Goal: Entertainment & Leisure: Consume media (video, audio)

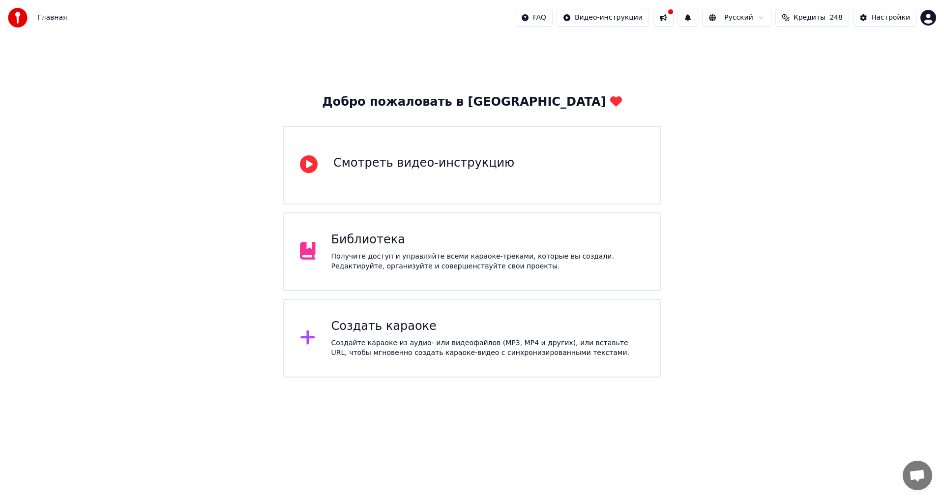
click at [408, 265] on div "Получите доступ и управляйте всеми караоке-треками, которые вы создали. Редакти…" at bounding box center [487, 262] width 313 height 20
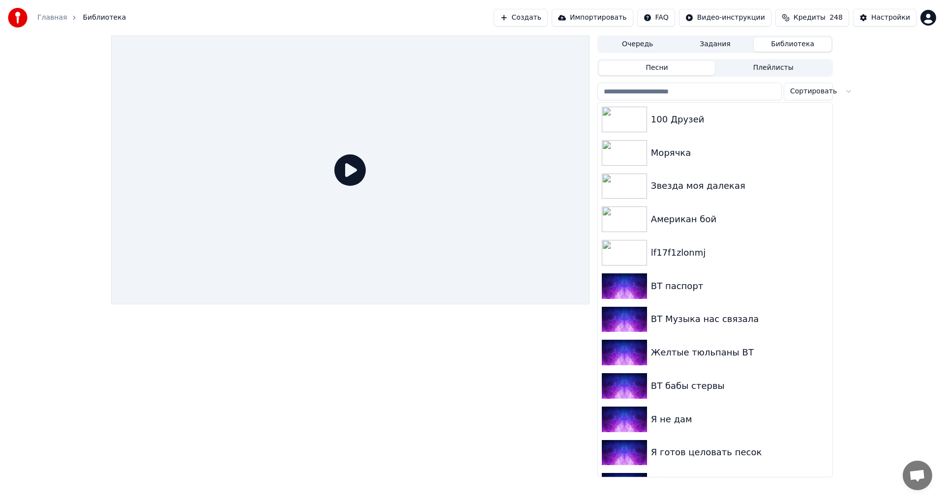
click at [647, 94] on input "search" at bounding box center [689, 92] width 184 height 18
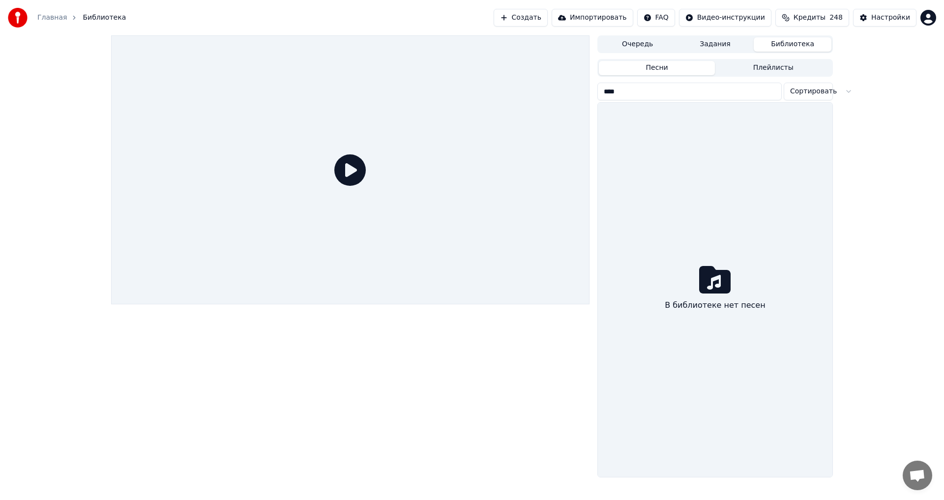
type input "*"
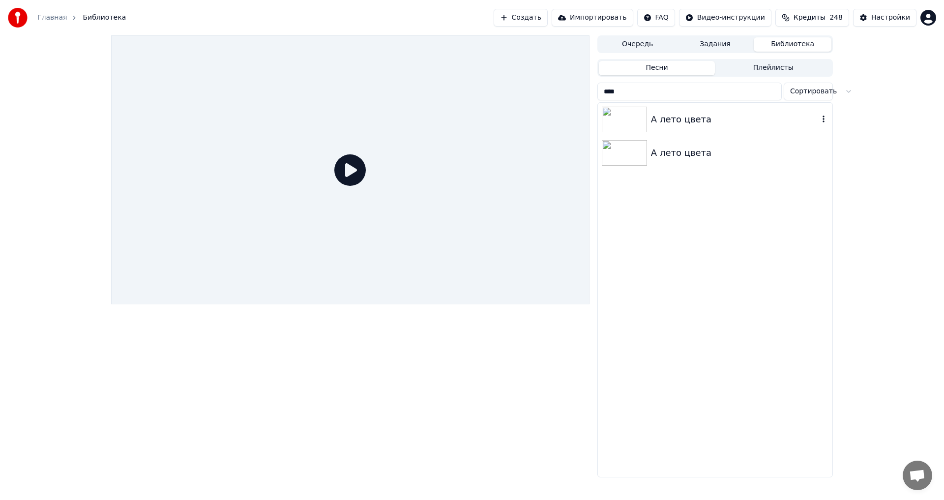
type input "****"
click at [722, 126] on div "А лето цвета" at bounding box center [715, 119] width 234 height 33
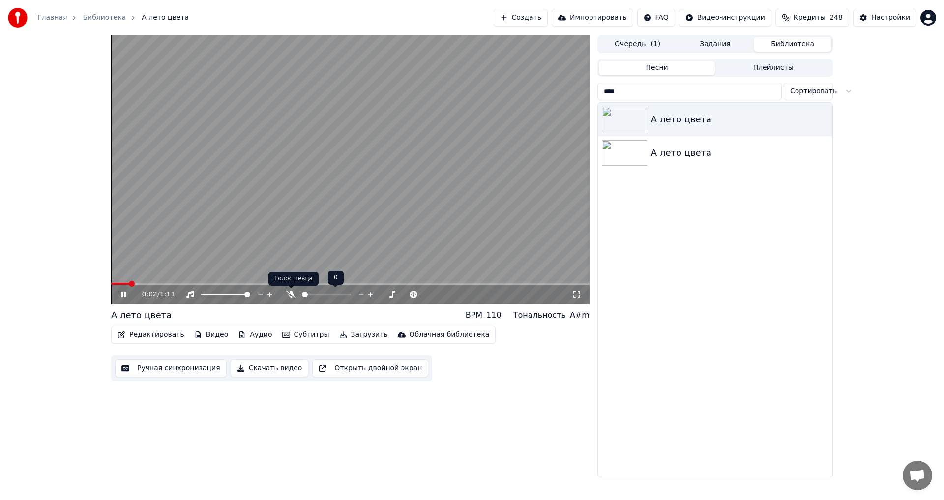
click at [293, 293] on icon at bounding box center [291, 295] width 10 height 8
click at [121, 295] on icon at bounding box center [123, 295] width 5 height 6
click at [158, 341] on button "Редактировать" at bounding box center [151, 335] width 75 height 14
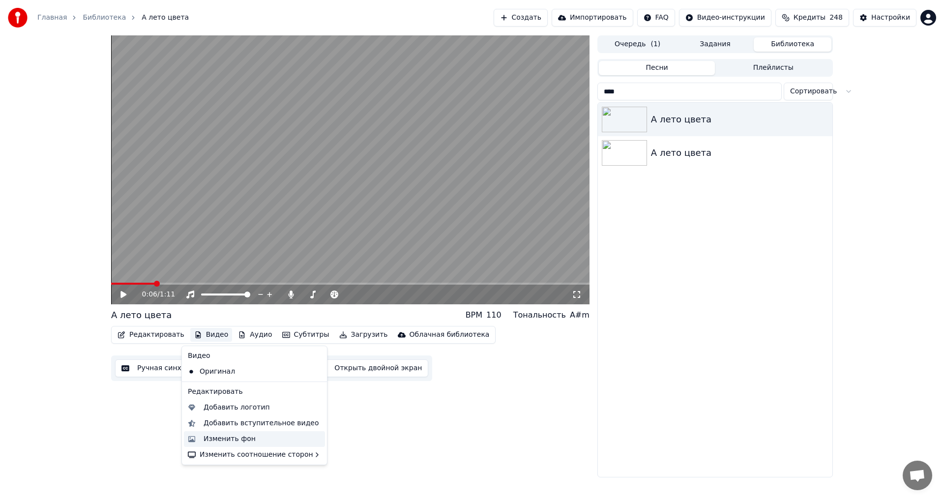
click at [241, 437] on div "Изменить фон" at bounding box center [230, 439] width 52 height 10
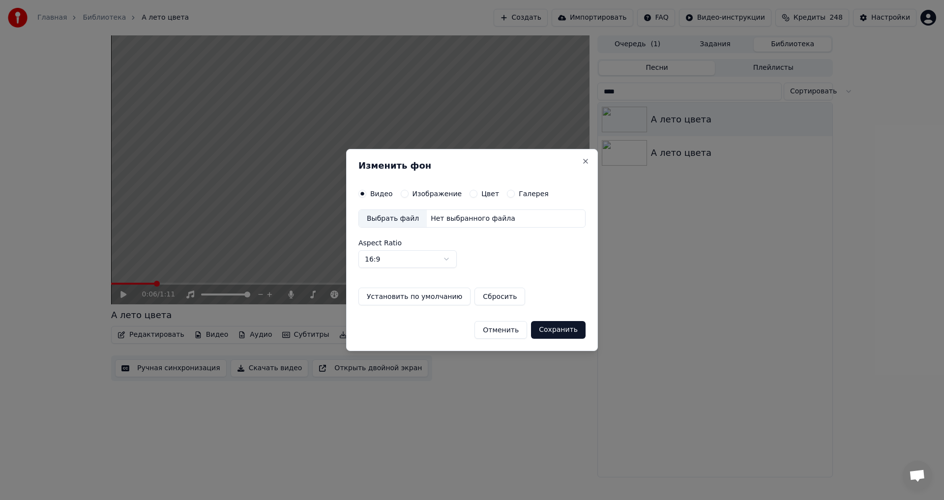
click at [576, 166] on h2 "Изменить фон" at bounding box center [471, 165] width 227 height 9
click at [582, 161] on button "Close" at bounding box center [586, 161] width 8 height 8
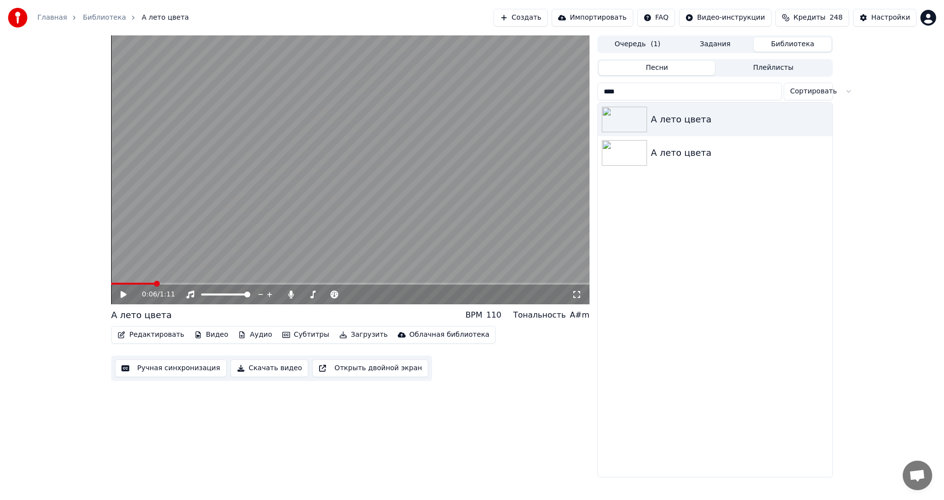
click at [210, 339] on button "Видео" at bounding box center [211, 335] width 42 height 14
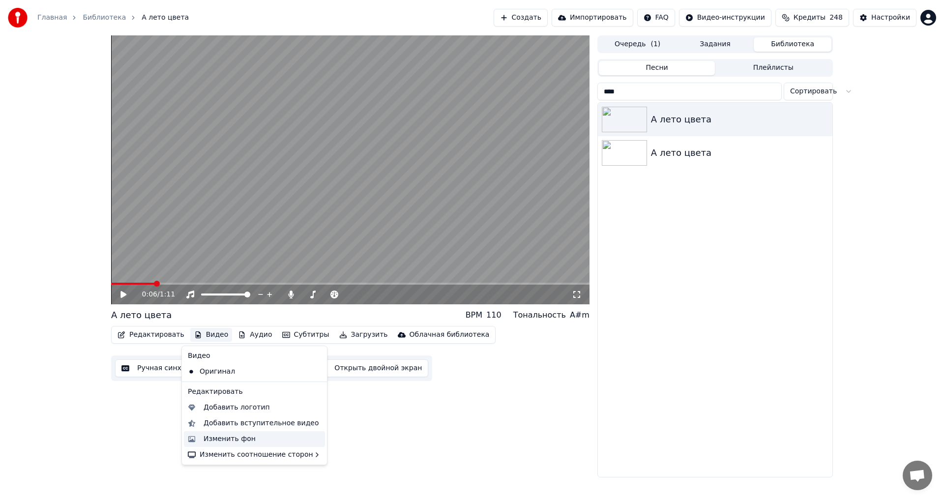
click at [246, 435] on div "Изменить фон" at bounding box center [230, 439] width 52 height 10
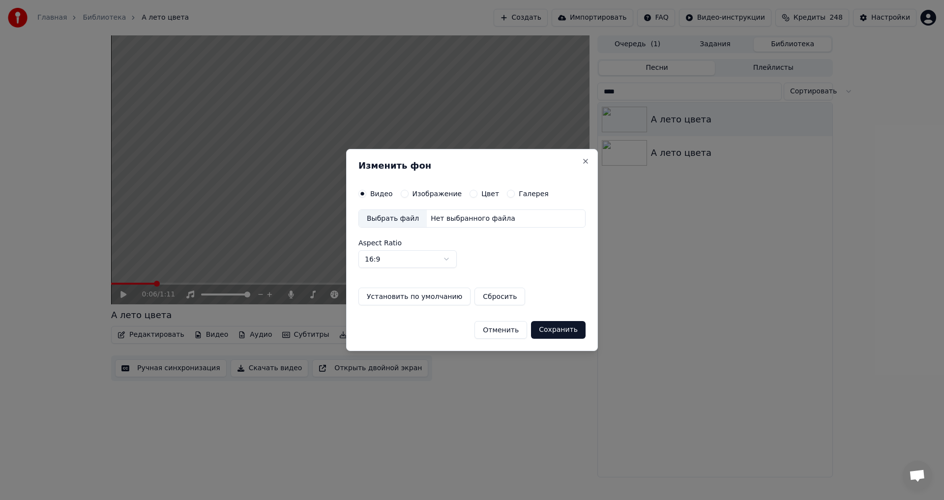
click at [419, 192] on label "Изображение" at bounding box center [437, 193] width 50 height 7
click at [409, 192] on button "Изображение" at bounding box center [405, 194] width 8 height 8
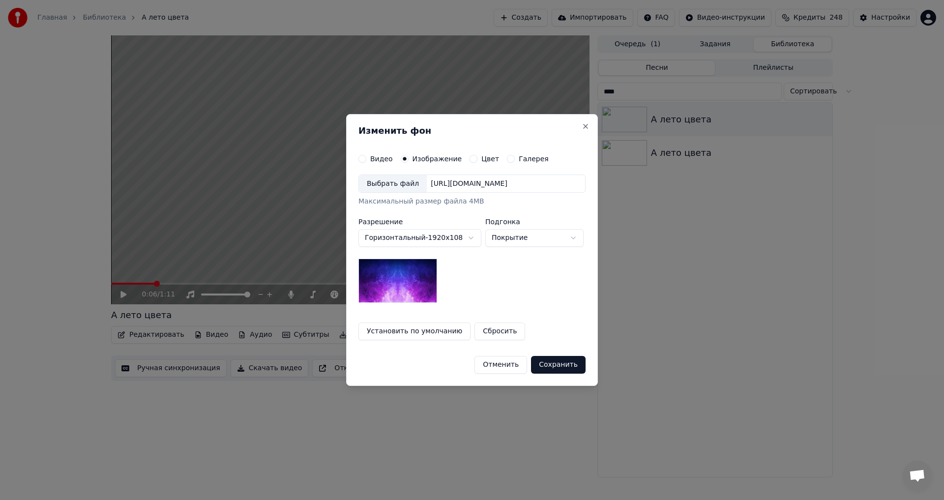
click at [401, 184] on div "Выбрать файл" at bounding box center [393, 184] width 68 height 18
click at [552, 362] on button "Сохранить" at bounding box center [558, 365] width 55 height 18
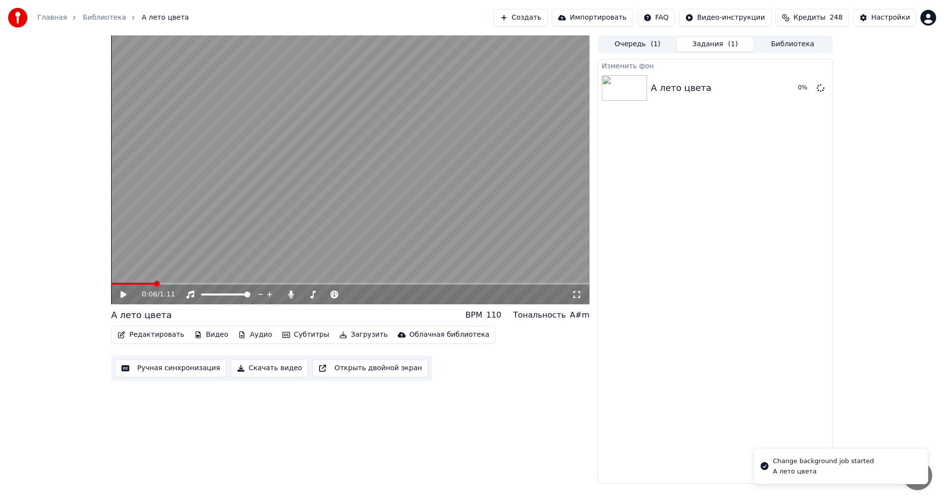
click at [786, 45] on button "Библиотека" at bounding box center [793, 44] width 78 height 14
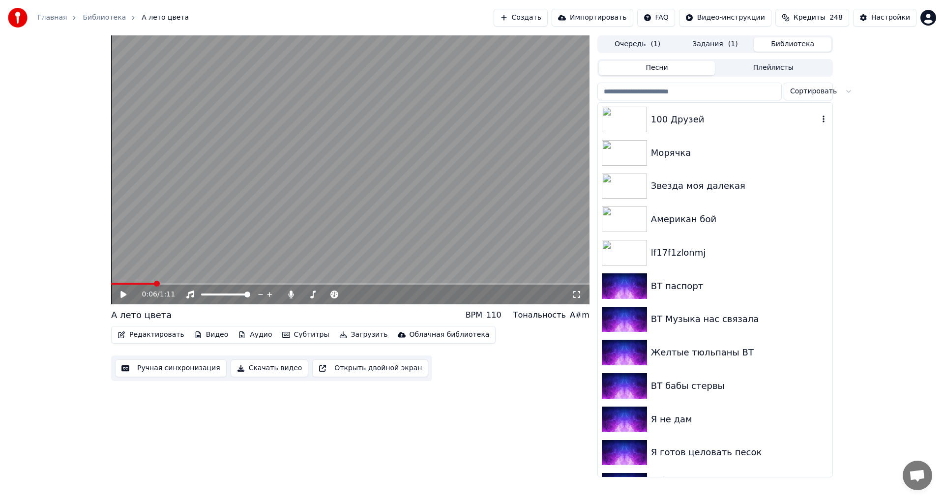
click at [652, 99] on input "search" at bounding box center [689, 92] width 184 height 18
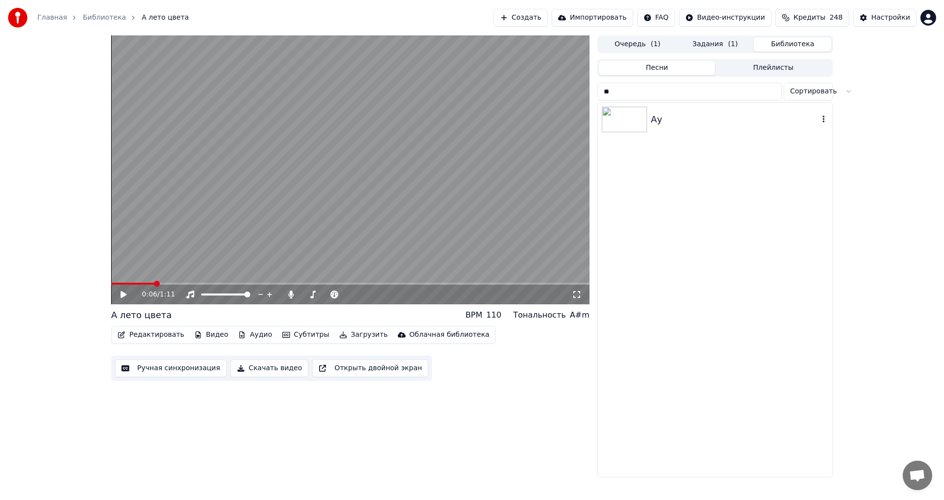
type input "**"
click at [681, 109] on div "Ау" at bounding box center [715, 119] width 234 height 33
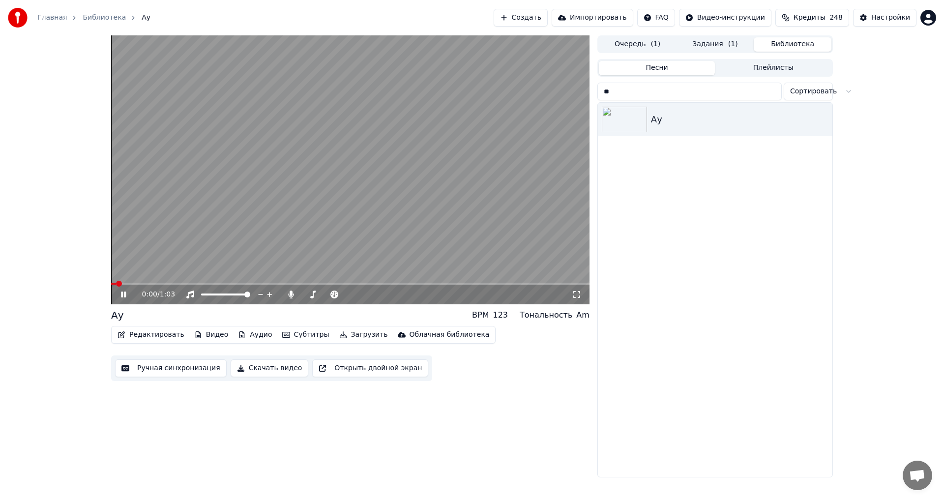
click at [119, 294] on icon at bounding box center [130, 295] width 23 height 8
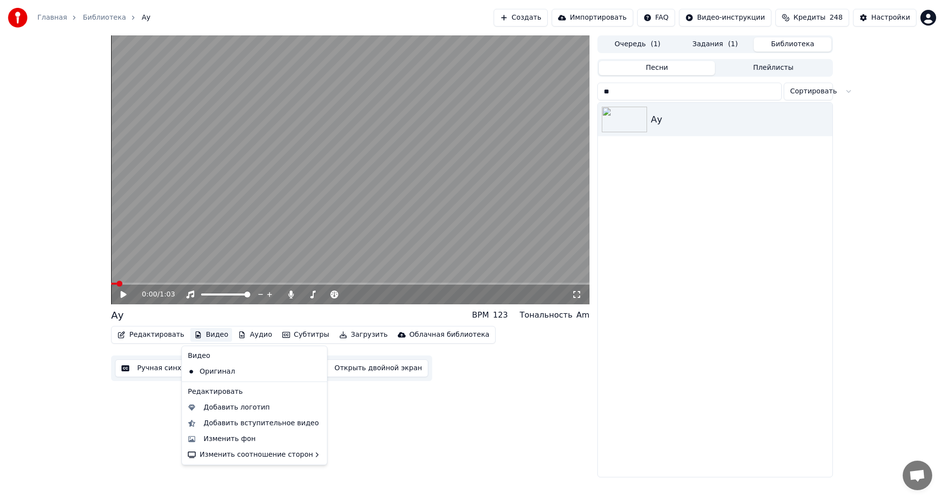
click at [197, 333] on button "Видео" at bounding box center [211, 335] width 42 height 14
click at [229, 437] on div "Изменить фон" at bounding box center [230, 439] width 52 height 10
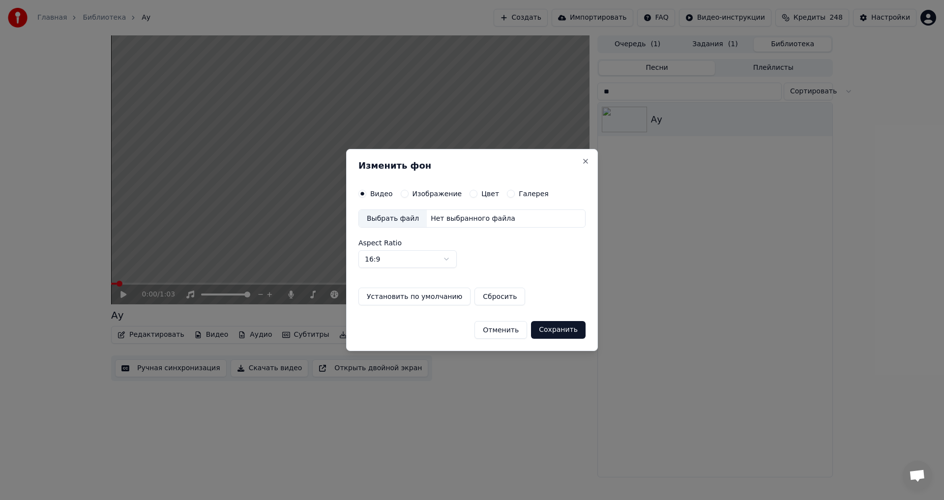
click at [419, 194] on label "Изображение" at bounding box center [437, 193] width 50 height 7
click at [409, 194] on button "Изображение" at bounding box center [405, 194] width 8 height 8
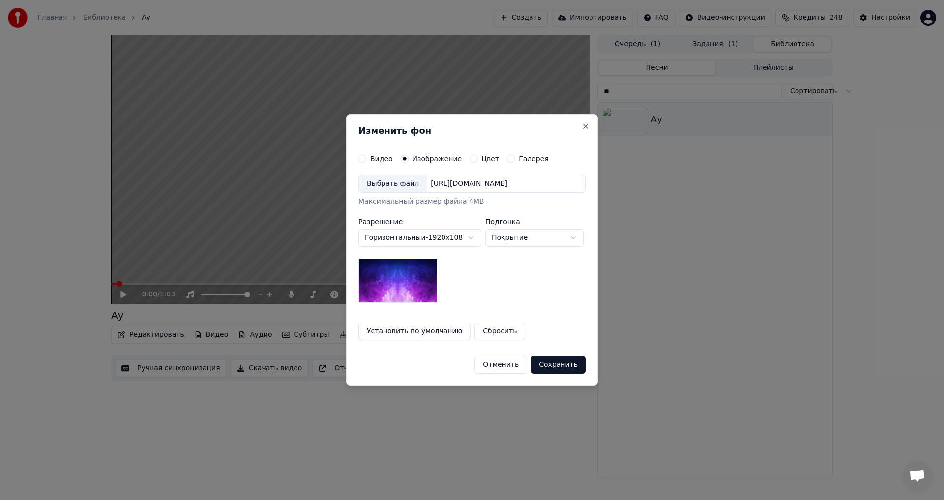
click at [397, 183] on div "Выбрать файл" at bounding box center [393, 184] width 68 height 18
click at [408, 331] on button "Установить по умолчанию" at bounding box center [414, 331] width 112 height 18
click at [557, 364] on button "Сохранить" at bounding box center [558, 365] width 55 height 18
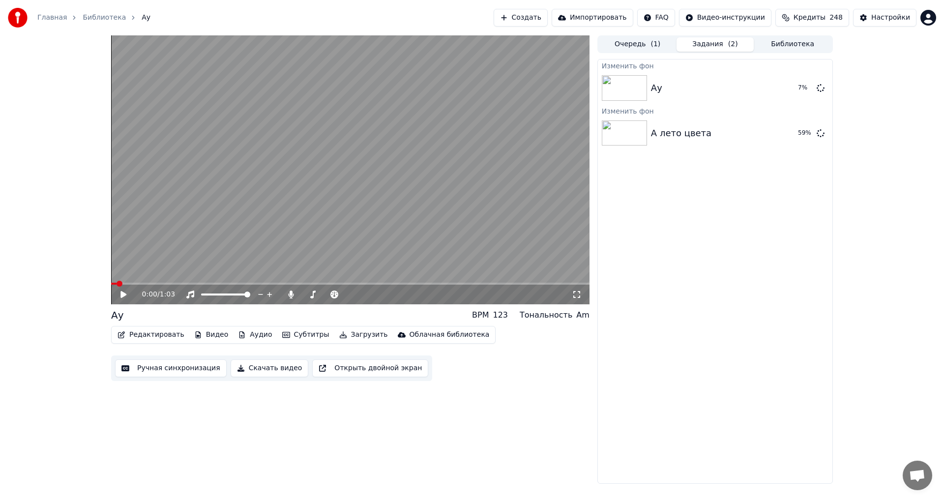
click at [793, 44] on button "Библиотека" at bounding box center [793, 44] width 78 height 14
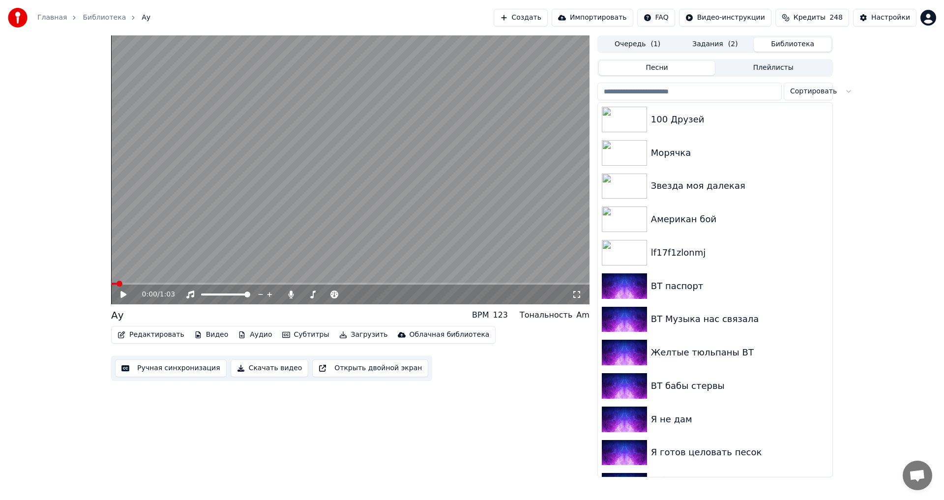
click at [688, 93] on input "search" at bounding box center [689, 92] width 184 height 18
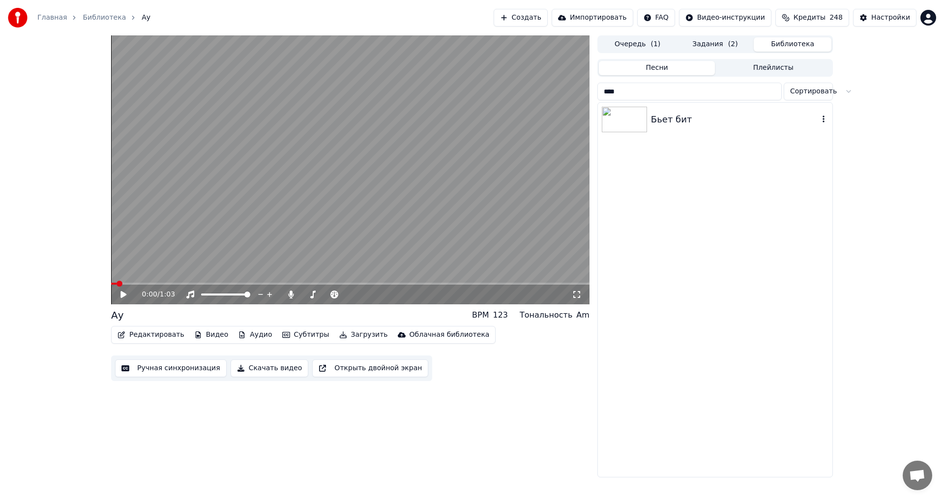
type input "****"
click at [756, 109] on div "Бьет бит" at bounding box center [715, 119] width 234 height 33
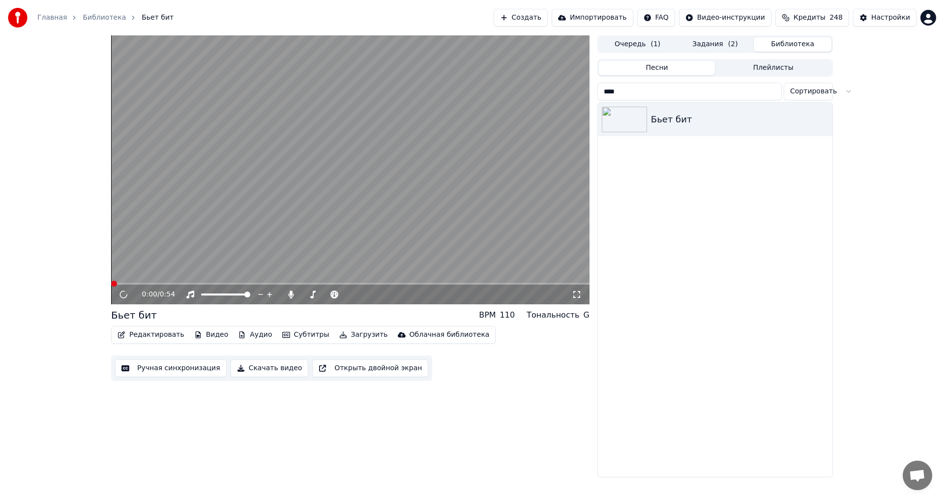
click at [207, 335] on button "Видео" at bounding box center [211, 335] width 42 height 14
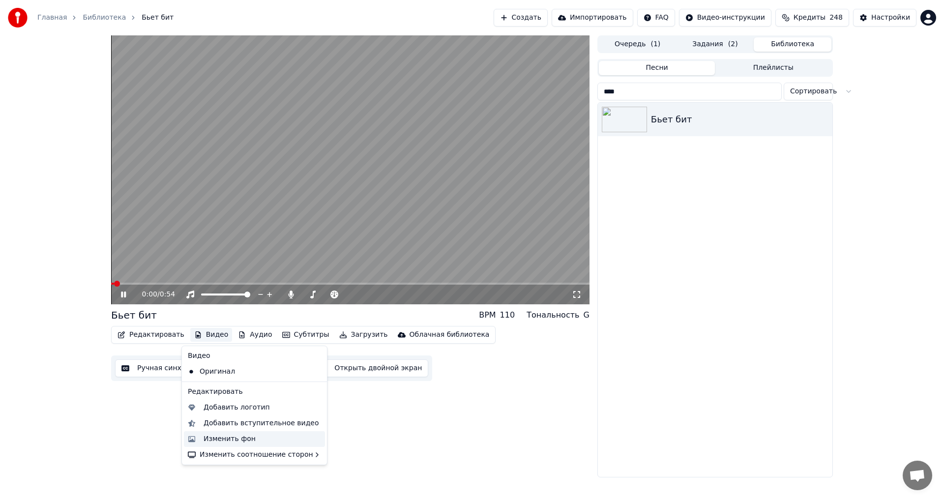
click at [220, 439] on div "Изменить фон" at bounding box center [230, 439] width 52 height 10
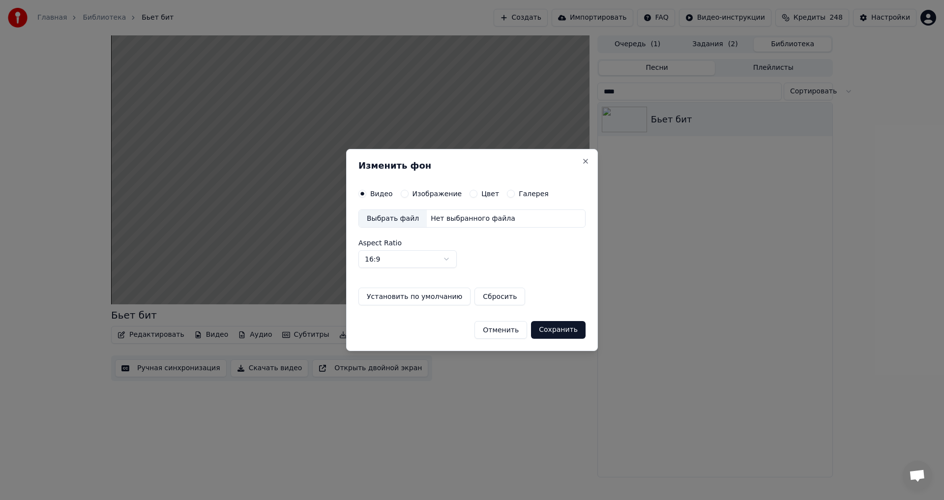
click at [437, 194] on label "Изображение" at bounding box center [437, 193] width 50 height 7
click at [409, 194] on button "Изображение" at bounding box center [405, 194] width 8 height 8
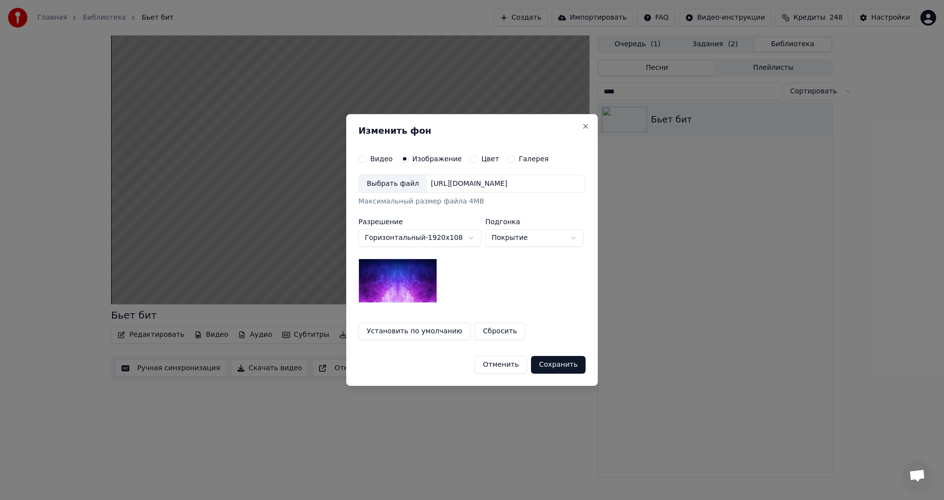
click at [405, 183] on div "Выбрать файл" at bounding box center [393, 184] width 68 height 18
click at [557, 367] on button "Сохранить" at bounding box center [558, 365] width 55 height 18
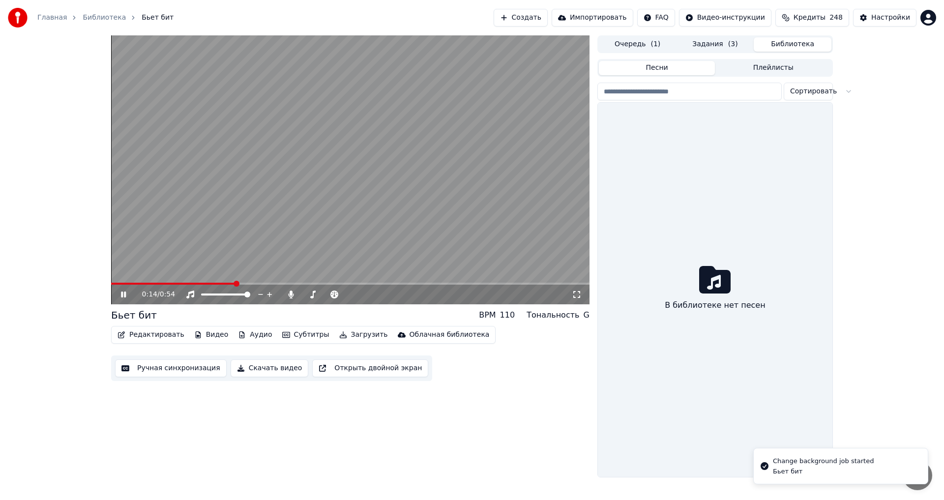
click at [797, 48] on button "Библиотека" at bounding box center [793, 44] width 78 height 14
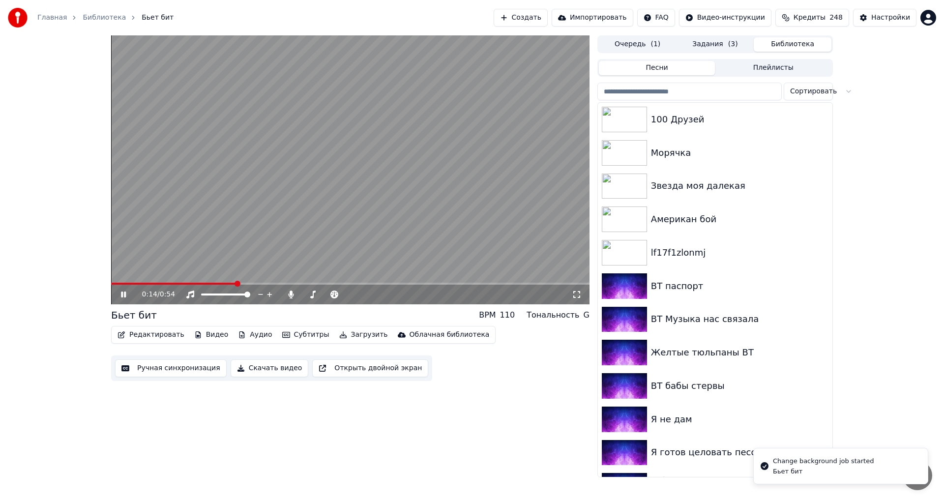
click at [646, 93] on input "search" at bounding box center [689, 92] width 184 height 18
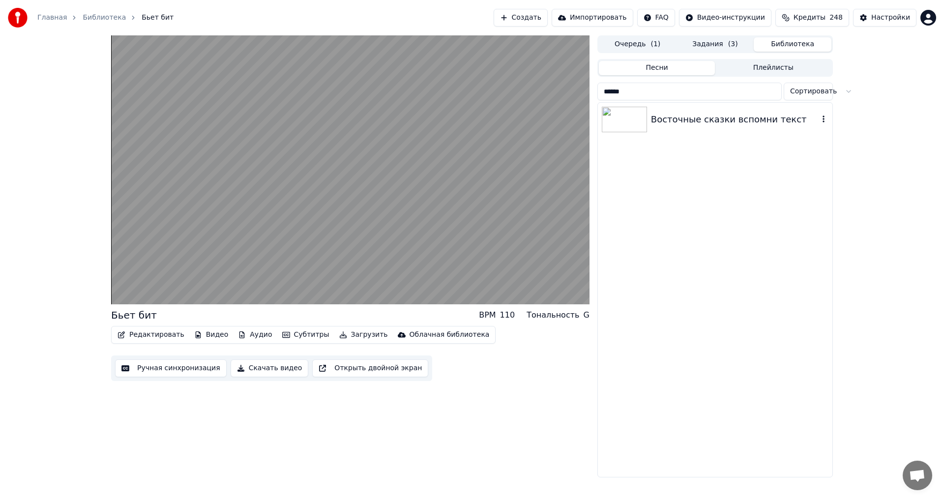
click at [666, 124] on div "Восточные сказки вспомни текст" at bounding box center [735, 120] width 168 height 14
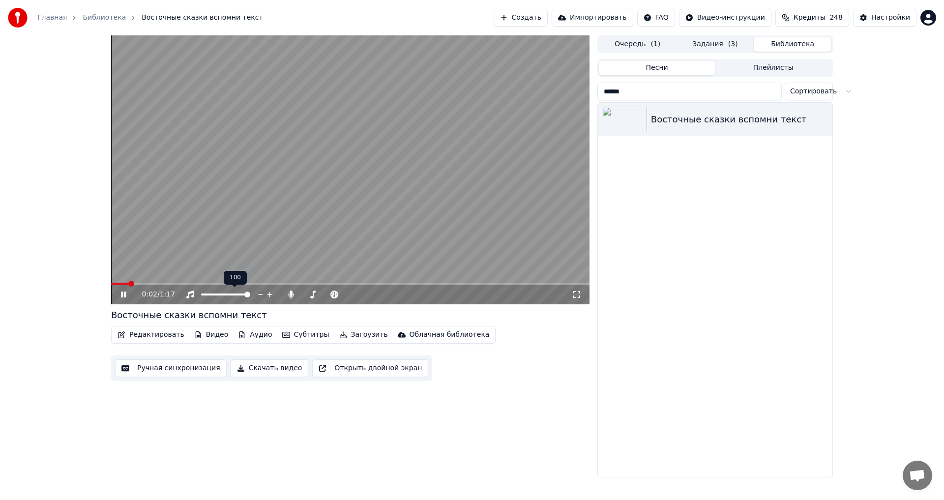
click at [238, 296] on div at bounding box center [234, 295] width 79 height 10
click at [235, 293] on div at bounding box center [234, 295] width 79 height 10
click at [224, 295] on span at bounding box center [212, 294] width 23 height 2
click at [250, 295] on span at bounding box center [247, 295] width 6 height 6
click at [126, 294] on icon at bounding box center [130, 295] width 23 height 8
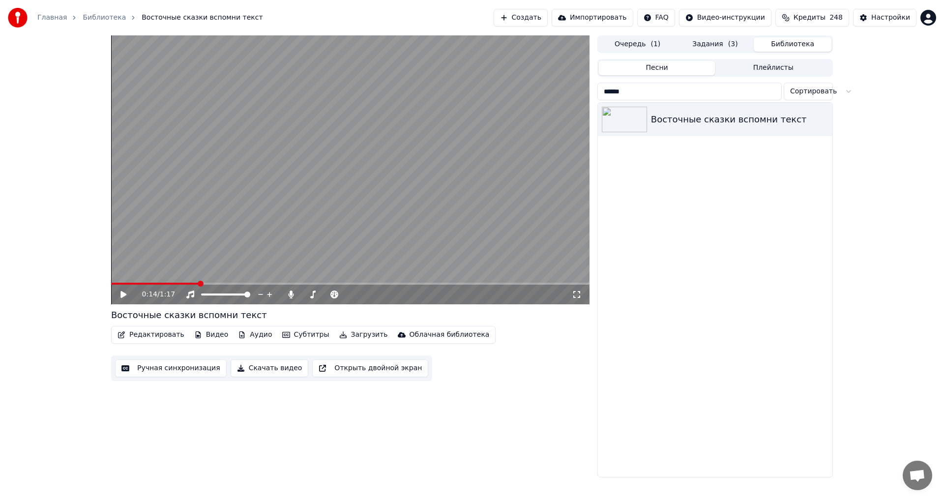
click at [126, 294] on icon at bounding box center [130, 295] width 23 height 8
drag, startPoint x: 646, startPoint y: 93, endPoint x: 605, endPoint y: 88, distance: 41.5
click at [605, 88] on input "******" at bounding box center [689, 92] width 184 height 18
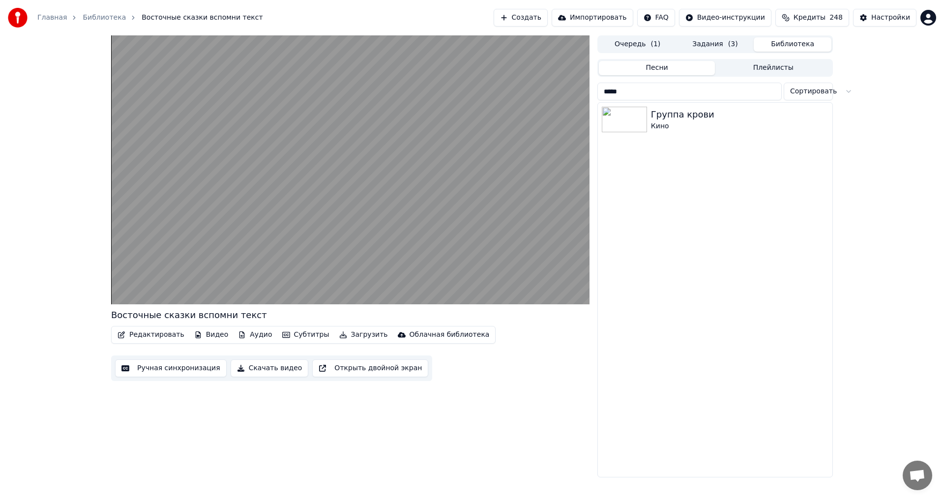
type input "*****"
click at [668, 123] on div "Кино" at bounding box center [735, 126] width 168 height 10
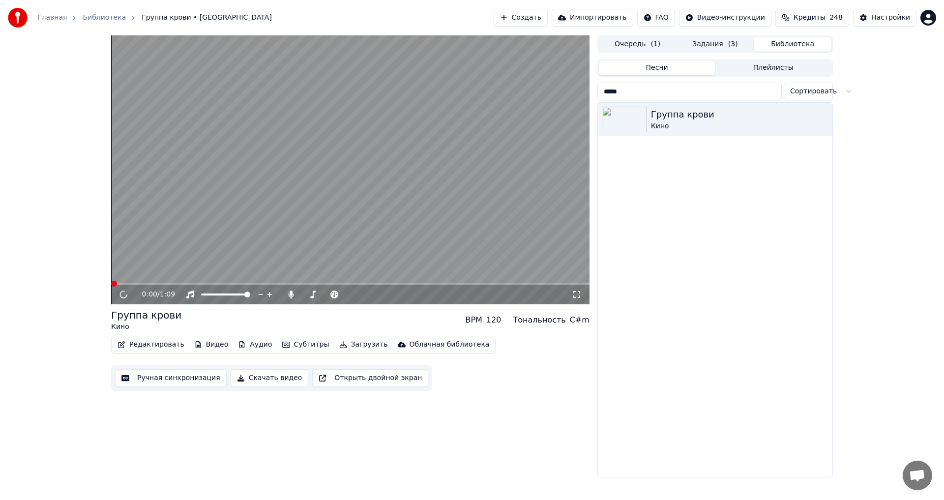
click at [208, 345] on button "Видео" at bounding box center [211, 345] width 42 height 14
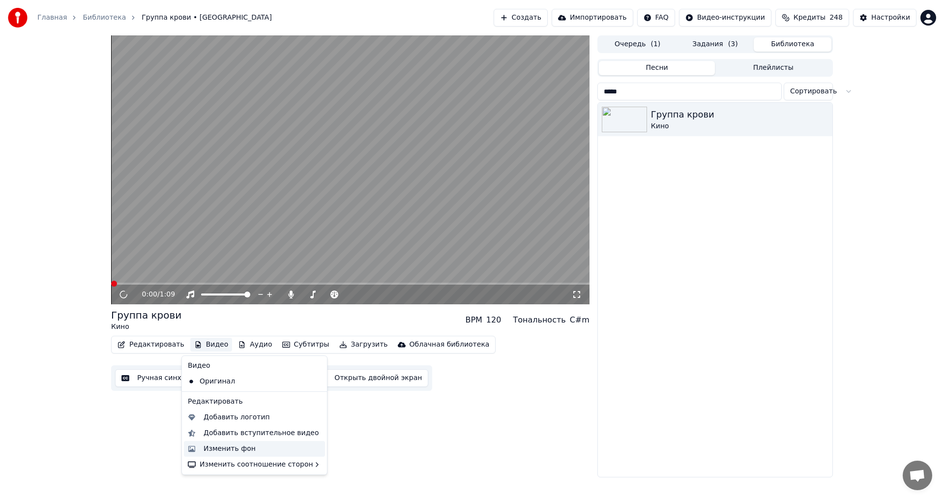
click at [229, 444] on div "Изменить фон" at bounding box center [230, 449] width 52 height 10
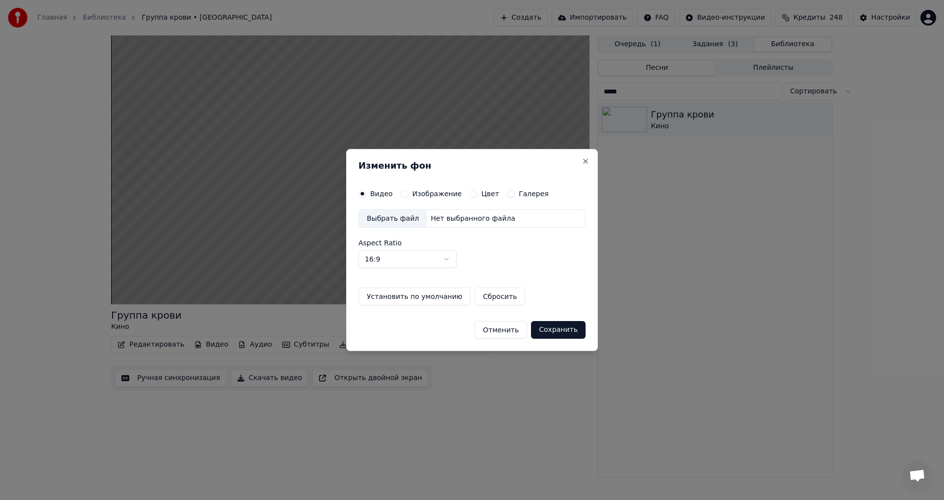
click at [415, 194] on label "Изображение" at bounding box center [437, 193] width 50 height 7
click at [409, 194] on button "Изображение" at bounding box center [405, 194] width 8 height 8
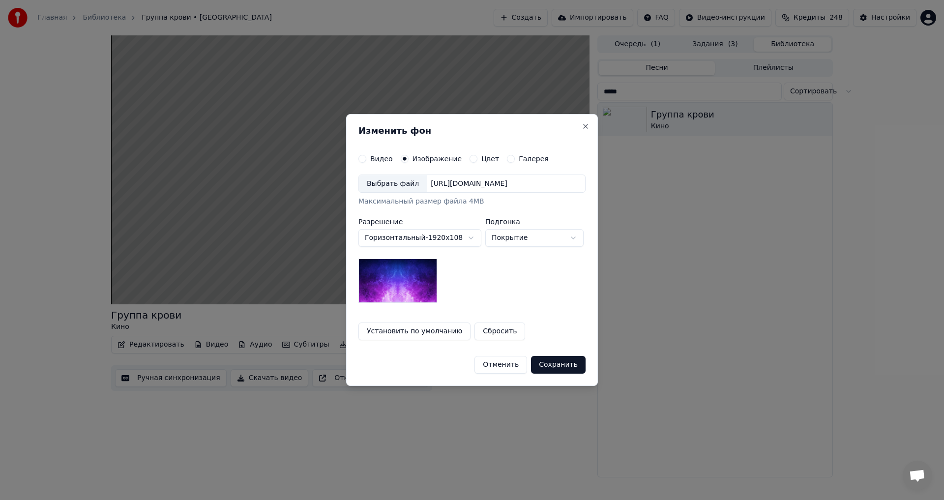
click at [389, 183] on div "Выбрать файл" at bounding box center [393, 184] width 68 height 18
click at [564, 365] on button "Сохранить" at bounding box center [558, 365] width 55 height 18
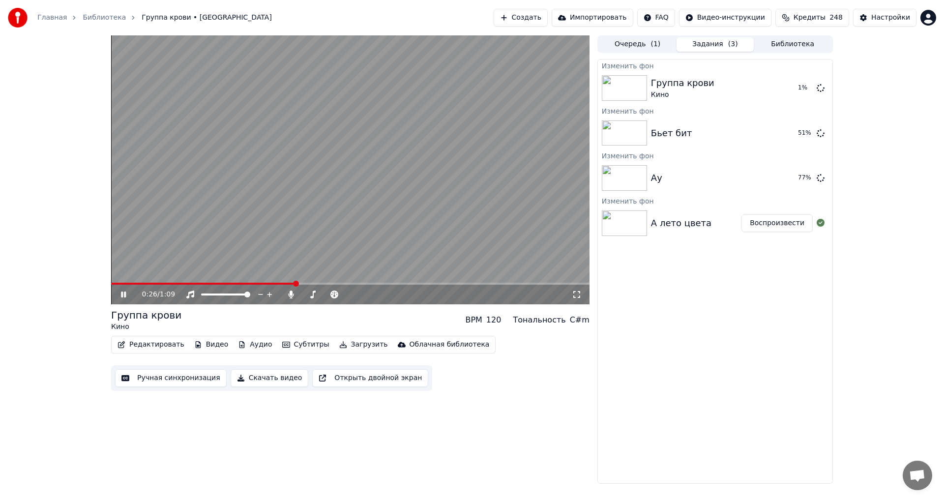
click at [788, 219] on button "Воспроизвести" at bounding box center [776, 223] width 71 height 18
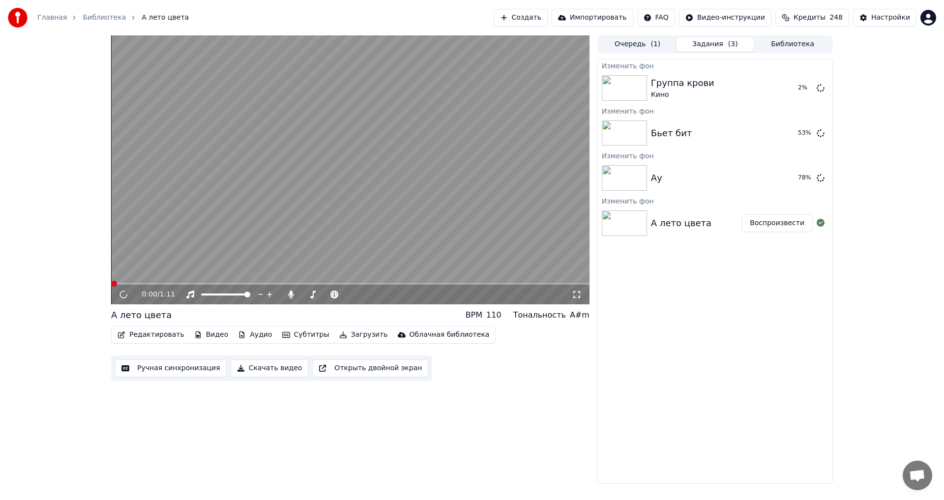
click at [343, 246] on video at bounding box center [350, 169] width 478 height 269
click at [126, 294] on icon at bounding box center [130, 295] width 23 height 8
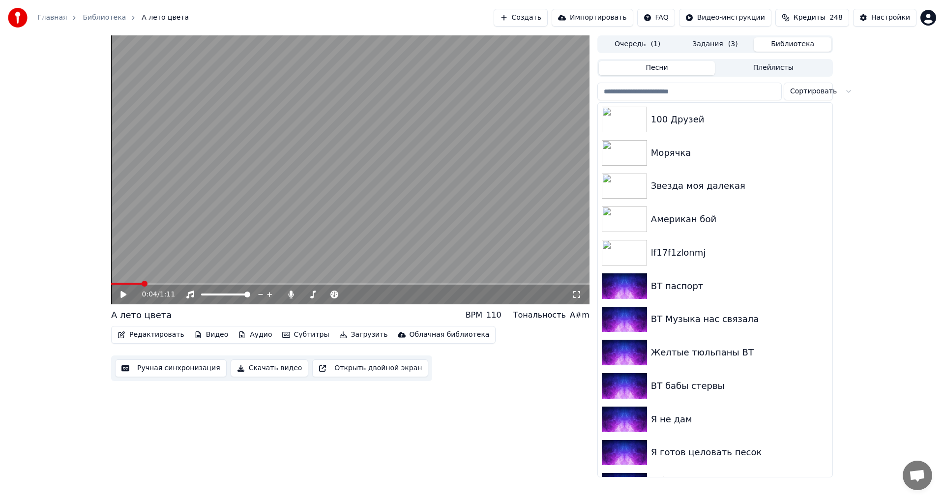
click at [799, 39] on button "Библиотека" at bounding box center [793, 44] width 78 height 14
click at [684, 91] on input "search" at bounding box center [689, 92] width 184 height 18
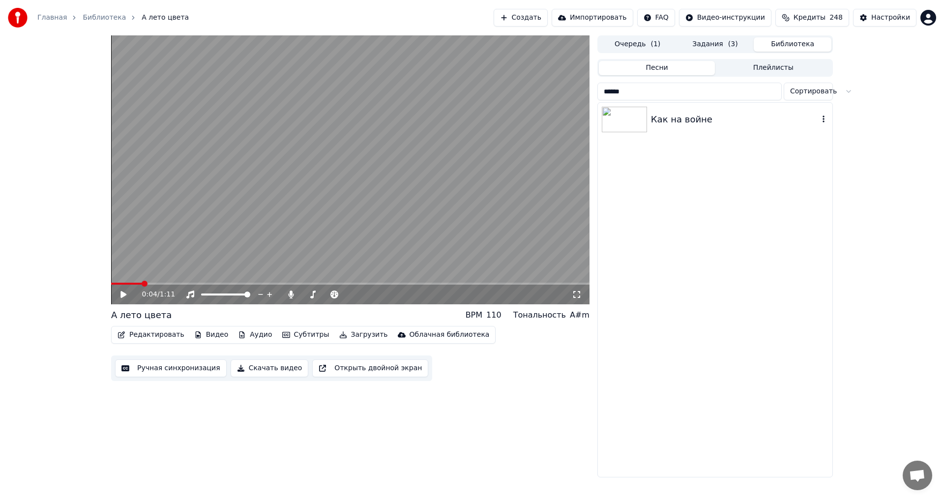
type input "******"
click at [717, 125] on div "Как на войне" at bounding box center [735, 120] width 168 height 14
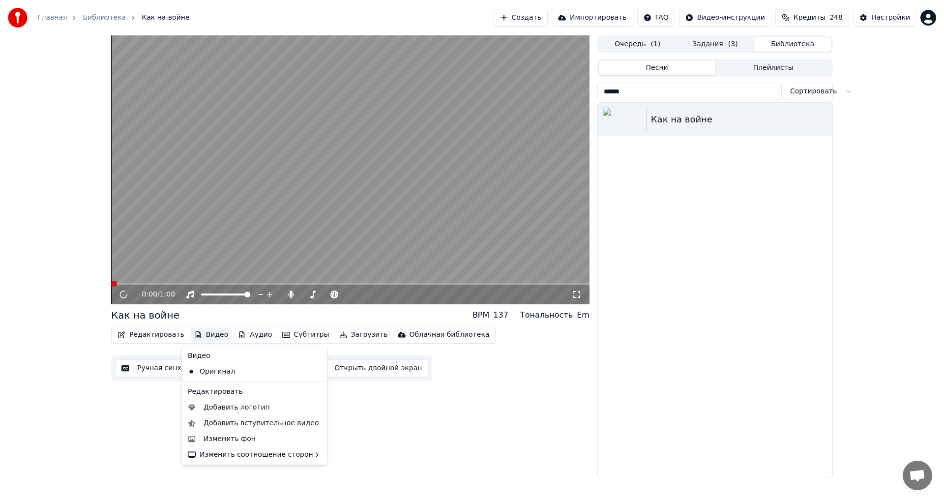
click at [194, 337] on icon "button" at bounding box center [198, 334] width 8 height 7
click at [212, 443] on div "Изменить фон" at bounding box center [230, 439] width 52 height 10
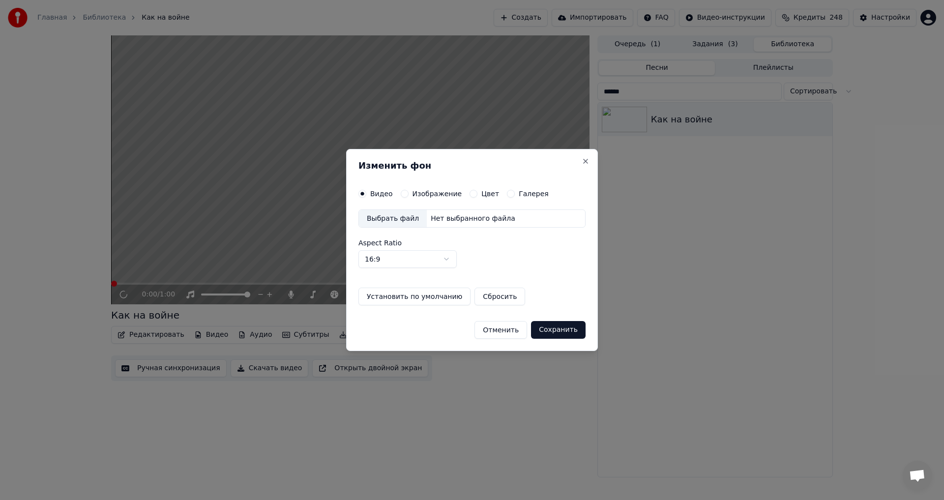
click at [432, 195] on label "Изображение" at bounding box center [437, 193] width 50 height 7
click at [409, 195] on button "Изображение" at bounding box center [405, 194] width 8 height 8
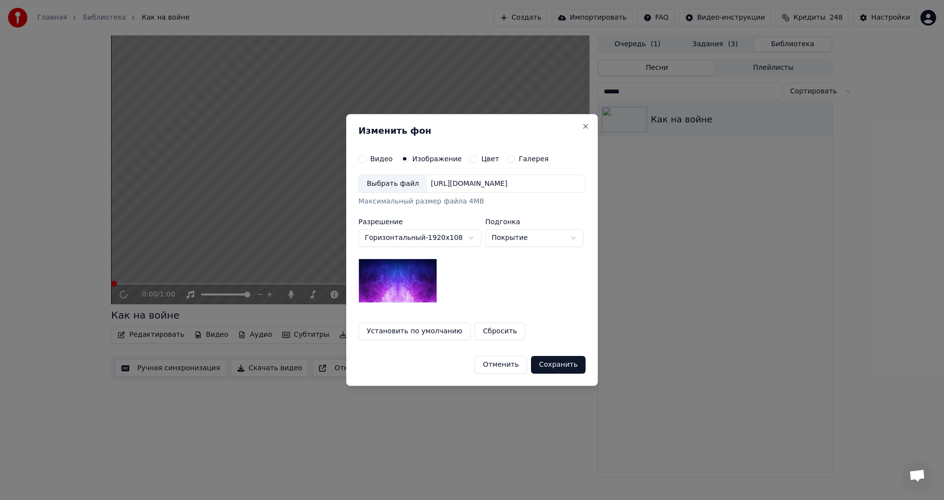
click at [387, 186] on div "Выбрать файл" at bounding box center [393, 184] width 68 height 18
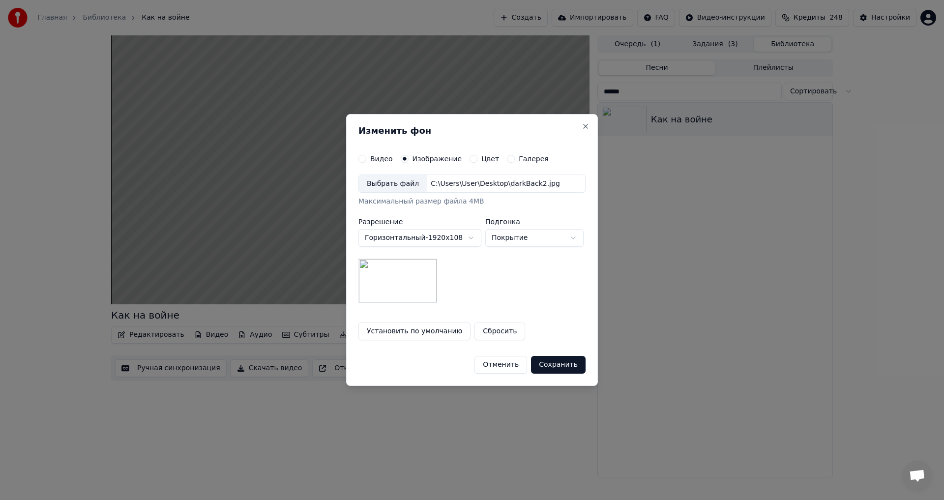
click at [572, 366] on button "Сохранить" at bounding box center [558, 365] width 55 height 18
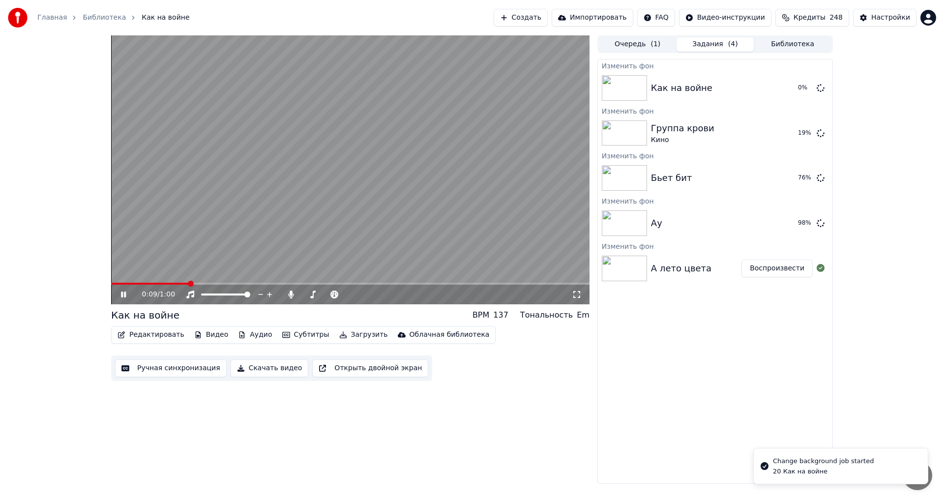
click at [298, 248] on video at bounding box center [350, 169] width 478 height 269
click at [780, 41] on button "Библиотека" at bounding box center [793, 44] width 78 height 14
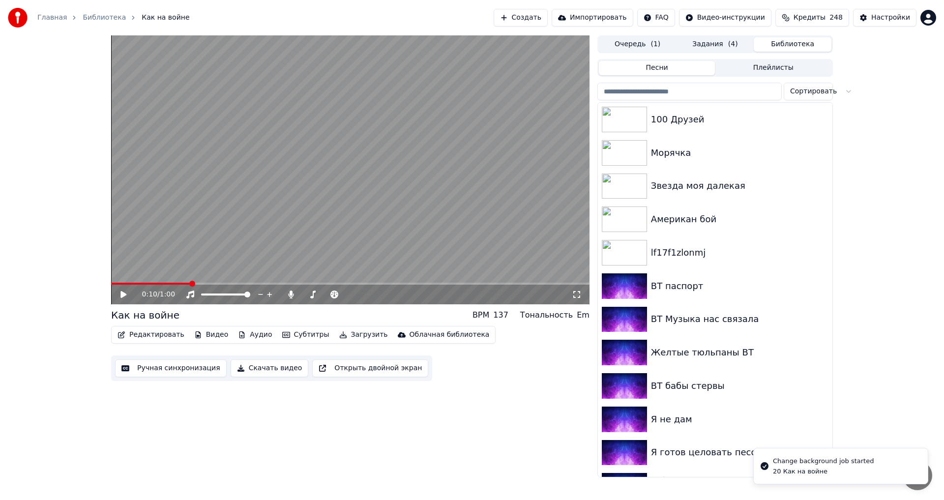
click at [668, 93] on input "search" at bounding box center [689, 92] width 184 height 18
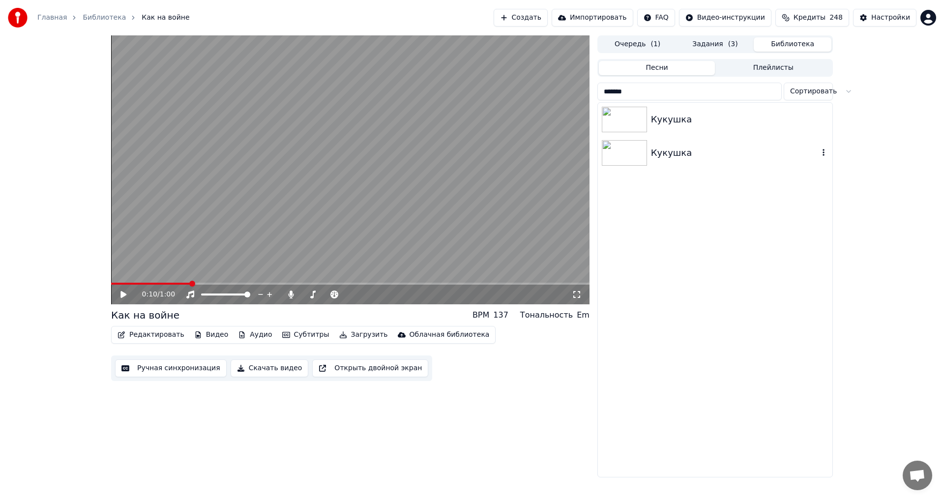
type input "*******"
click at [696, 149] on div "Кукушка" at bounding box center [735, 153] width 168 height 14
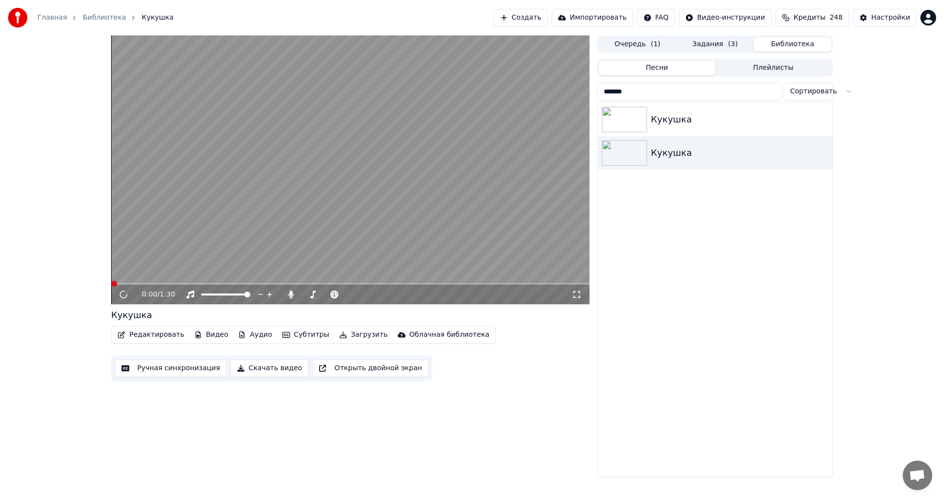
click at [246, 217] on video at bounding box center [350, 169] width 478 height 269
click at [126, 292] on icon at bounding box center [130, 295] width 23 height 8
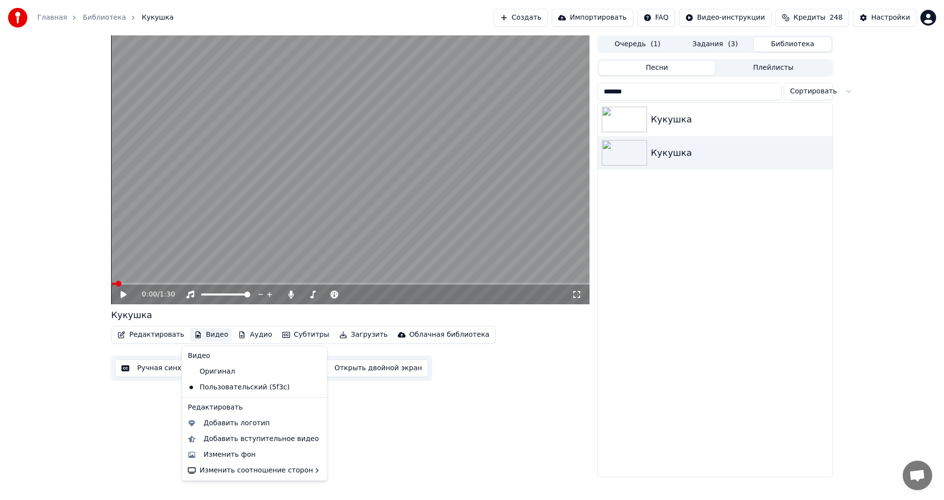
click at [206, 335] on button "Видео" at bounding box center [211, 335] width 42 height 14
click at [219, 457] on div "Изменить фон" at bounding box center [230, 455] width 52 height 10
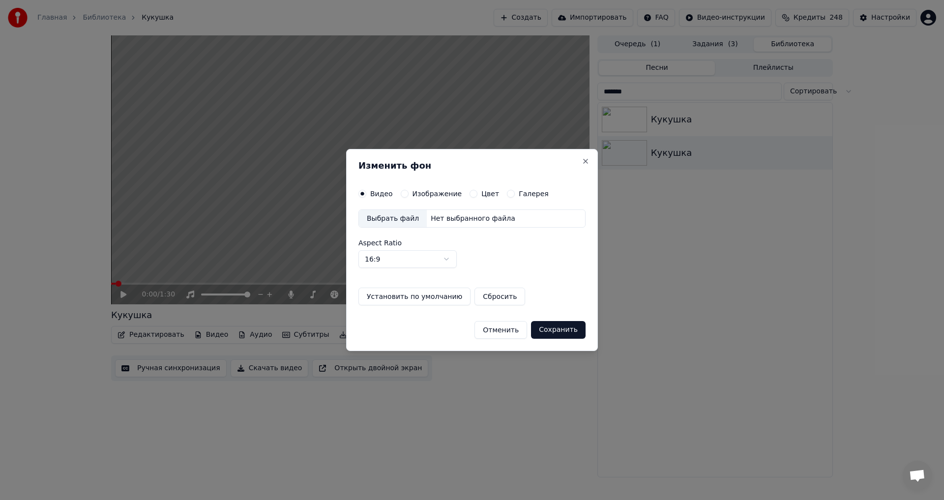
click at [416, 191] on label "Изображение" at bounding box center [437, 193] width 50 height 7
click at [409, 191] on button "Изображение" at bounding box center [405, 194] width 8 height 8
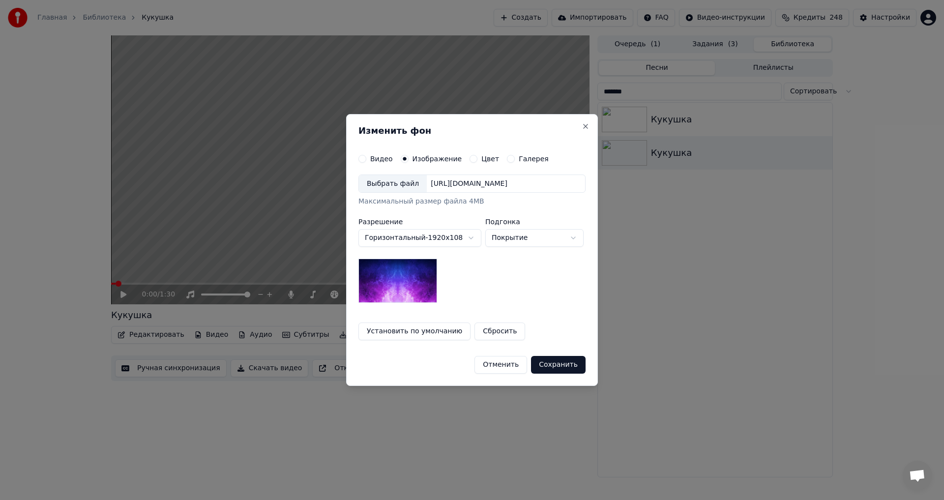
click at [382, 191] on div "Выбрать файл" at bounding box center [393, 184] width 68 height 18
click at [558, 361] on button "Сохранить" at bounding box center [558, 365] width 55 height 18
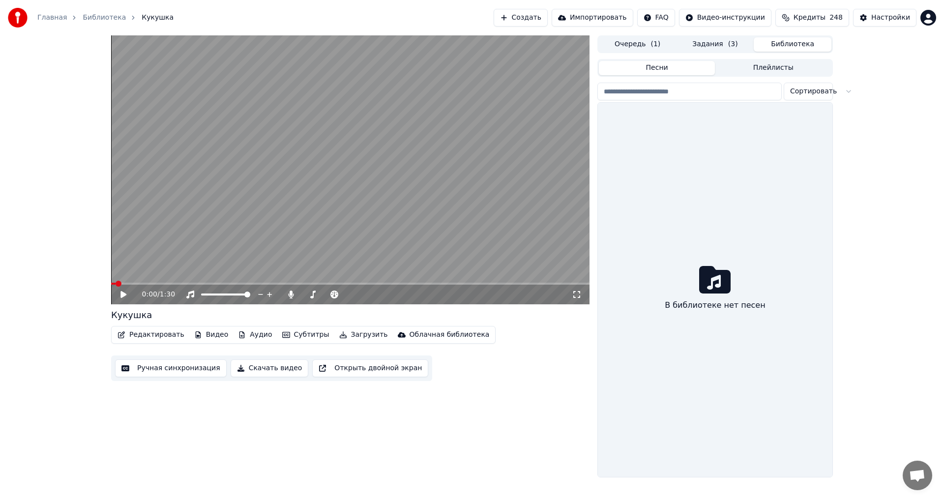
click at [784, 48] on button "Библиотека" at bounding box center [793, 44] width 78 height 14
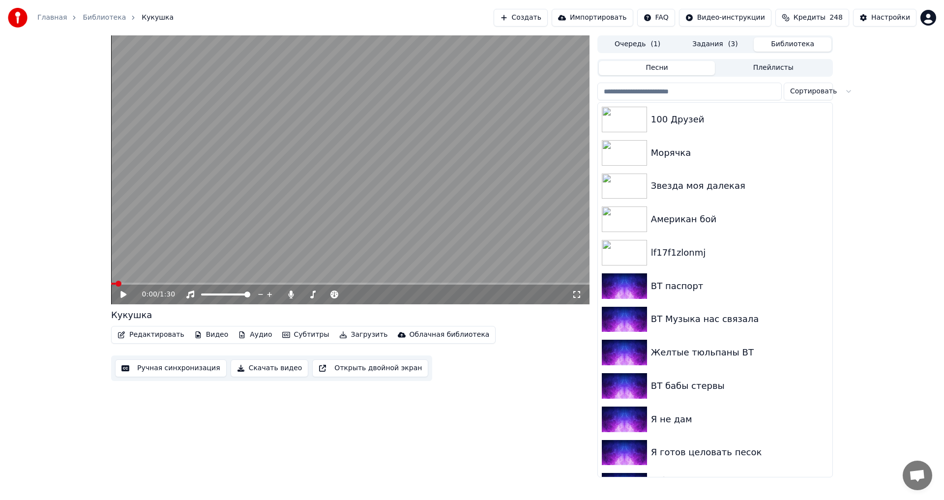
click at [680, 90] on input "search" at bounding box center [689, 92] width 184 height 18
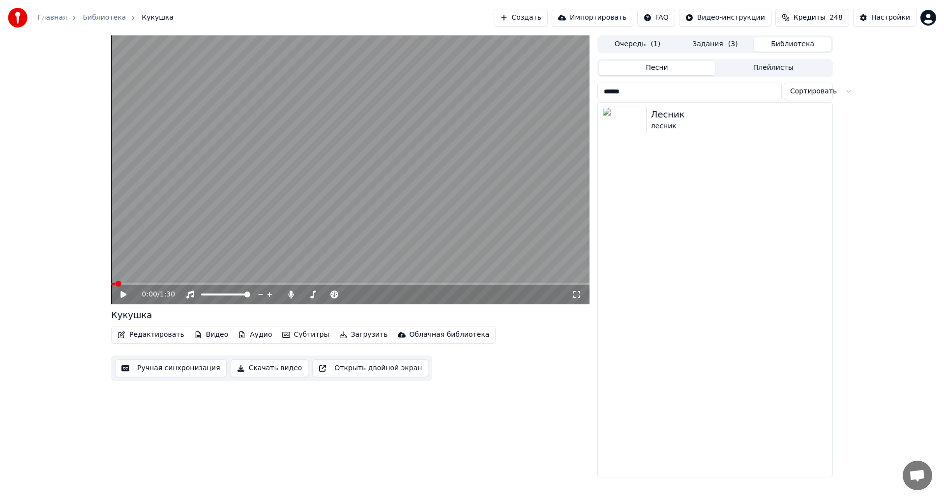
type input "******"
click at [656, 123] on div "лесник" at bounding box center [735, 126] width 168 height 10
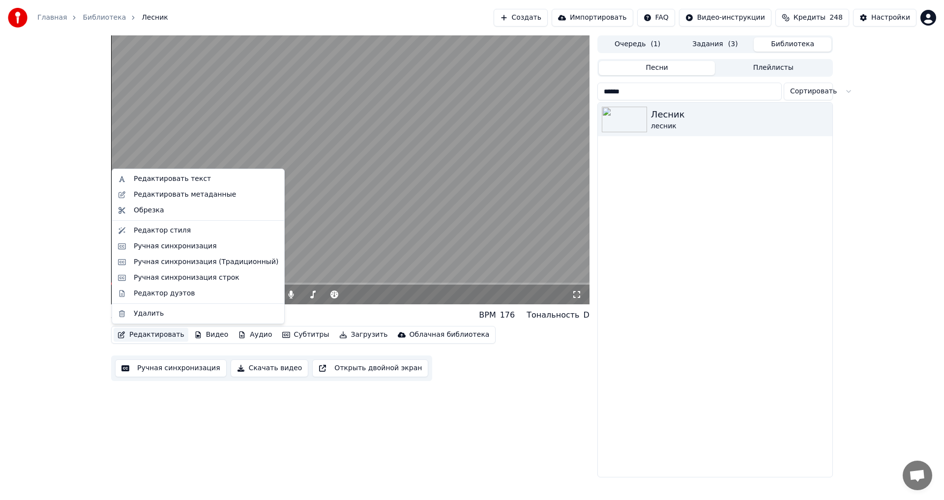
click at [169, 335] on button "Редактировать" at bounding box center [151, 335] width 75 height 14
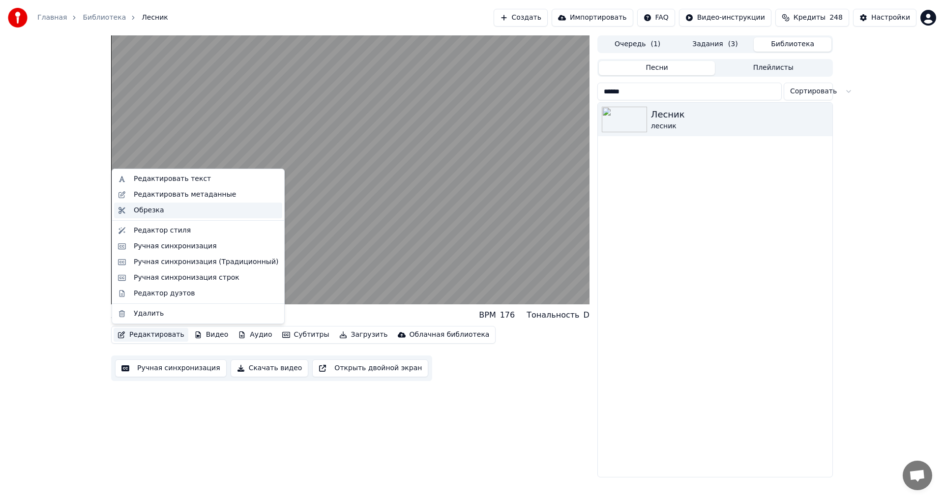
click at [169, 210] on div "Обрезка" at bounding box center [206, 210] width 145 height 10
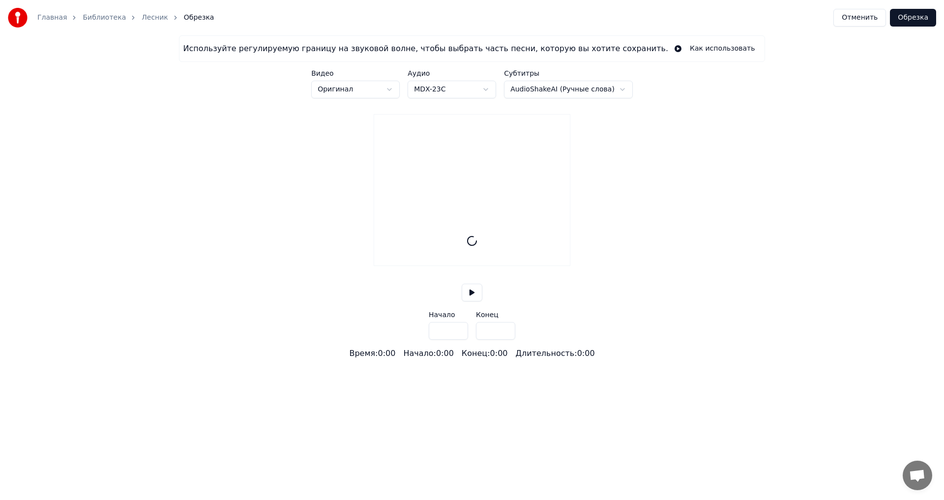
type input "*****"
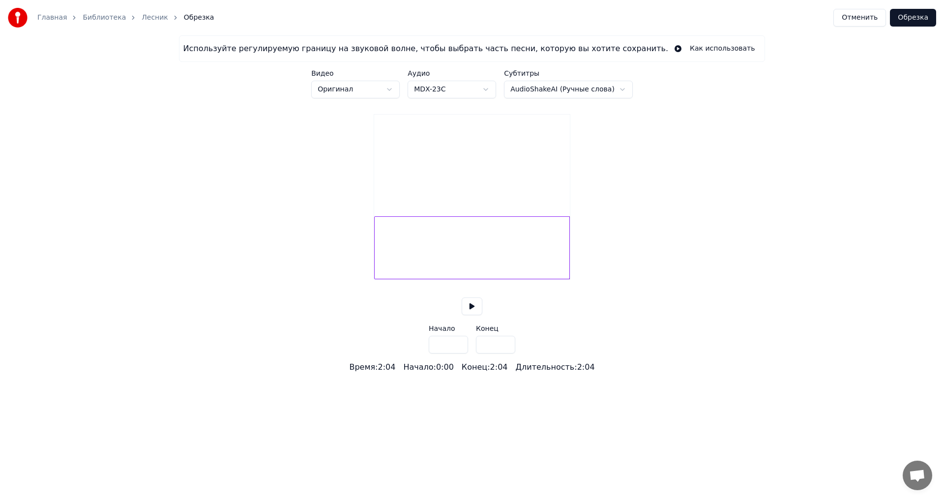
click at [391, 87] on html "Главная Библиотека Лесник Обрезка Отменить Обрезка Используйте регулируемую гра…" at bounding box center [472, 186] width 944 height 373
click at [469, 315] on button at bounding box center [472, 306] width 21 height 18
click at [421, 262] on div at bounding box center [472, 247] width 196 height 63
click at [469, 315] on button at bounding box center [472, 306] width 21 height 18
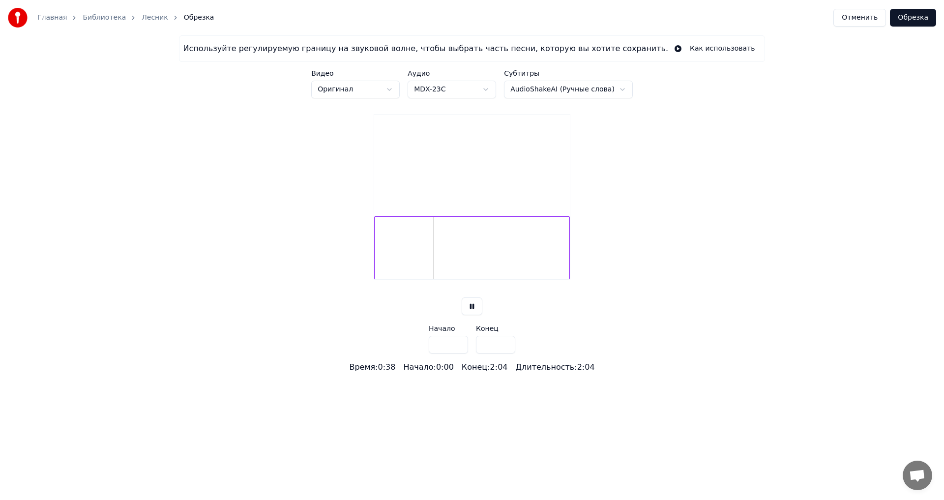
click at [862, 16] on button "Отменить" at bounding box center [859, 18] width 53 height 18
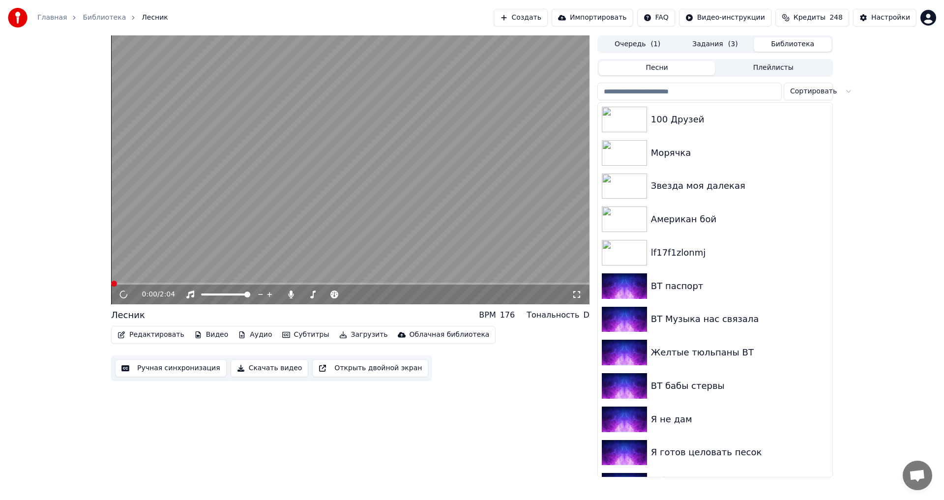
click at [424, 192] on video at bounding box center [350, 169] width 478 height 269
click at [123, 294] on icon at bounding box center [130, 295] width 23 height 8
click at [124, 295] on icon at bounding box center [123, 295] width 5 height 6
click at [733, 45] on button "Задания" at bounding box center [715, 44] width 78 height 14
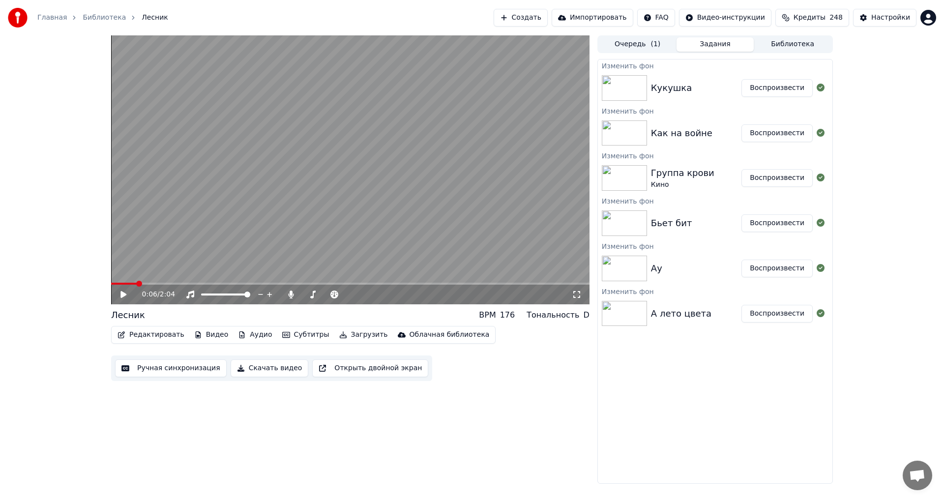
click at [696, 322] on div "А лето цвета Воспроизвести" at bounding box center [715, 313] width 234 height 33
click at [777, 313] on button "Воспроизвести" at bounding box center [776, 314] width 71 height 18
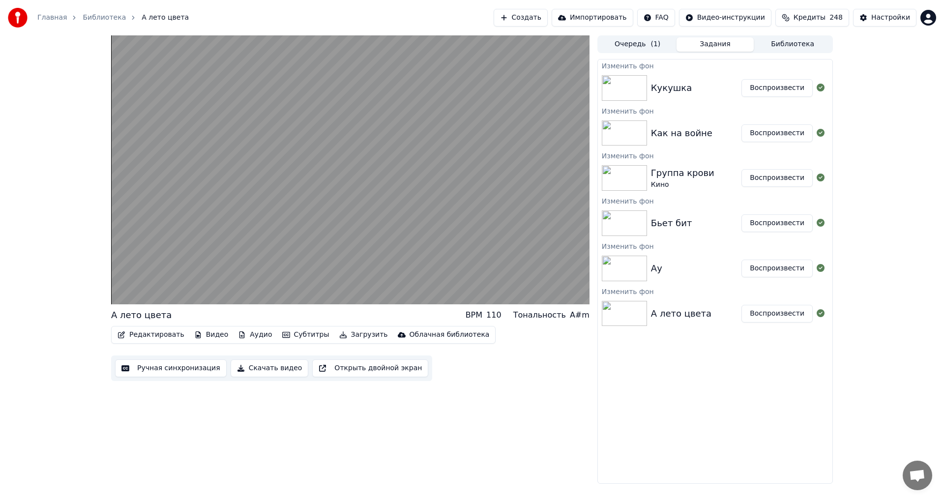
click at [206, 258] on video at bounding box center [350, 169] width 478 height 269
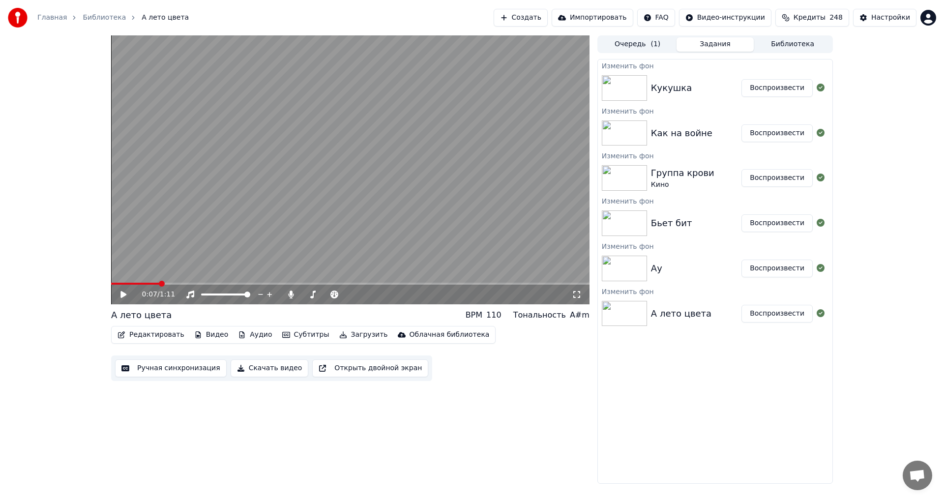
click at [209, 335] on button "Видео" at bounding box center [211, 335] width 42 height 14
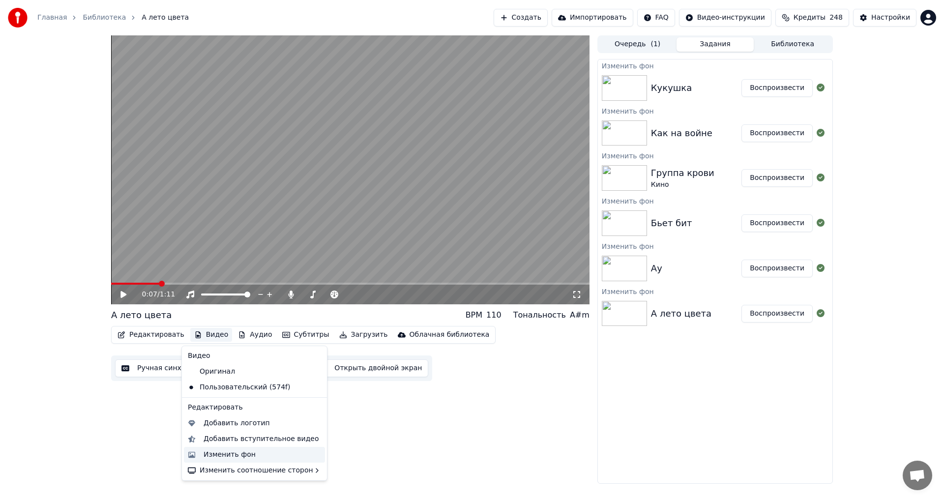
click at [232, 453] on div "Изменить фон" at bounding box center [230, 455] width 52 height 10
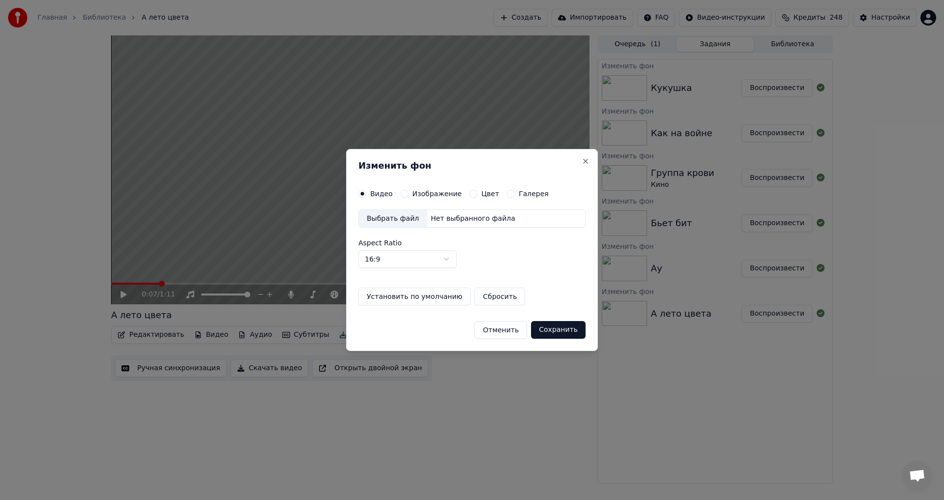
click at [424, 195] on label "Изображение" at bounding box center [437, 193] width 50 height 7
click at [409, 195] on button "Изображение" at bounding box center [405, 194] width 8 height 8
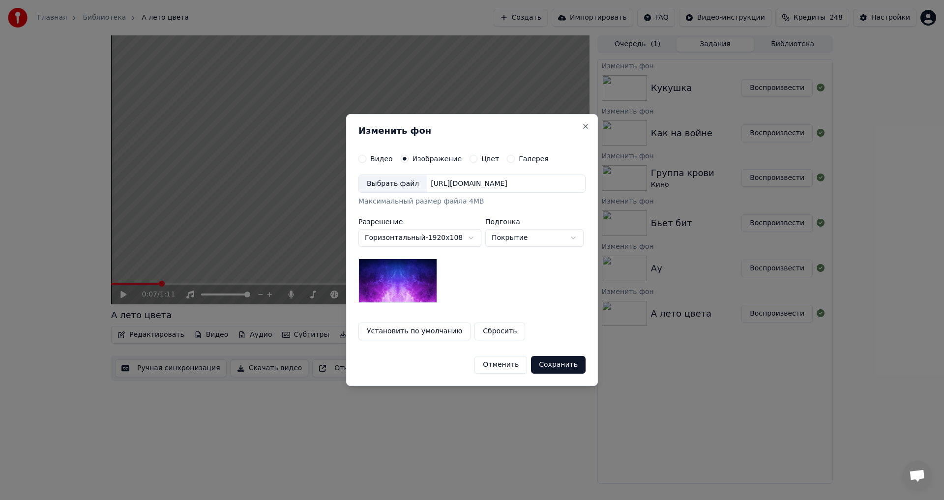
click at [389, 186] on div "Выбрать файл" at bounding box center [393, 184] width 68 height 18
click at [571, 367] on button "Сохранить" at bounding box center [558, 365] width 55 height 18
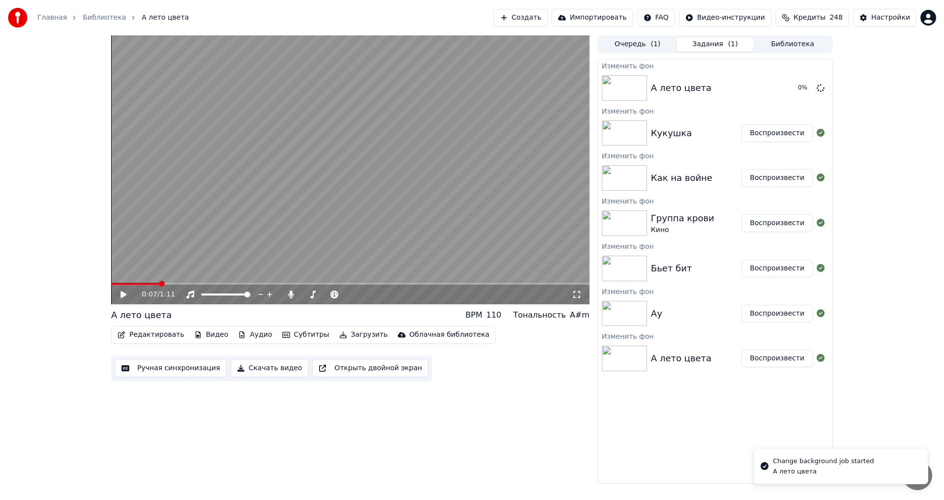
click at [759, 310] on button "Воспроизвести" at bounding box center [776, 314] width 71 height 18
click at [121, 295] on icon at bounding box center [123, 295] width 5 height 6
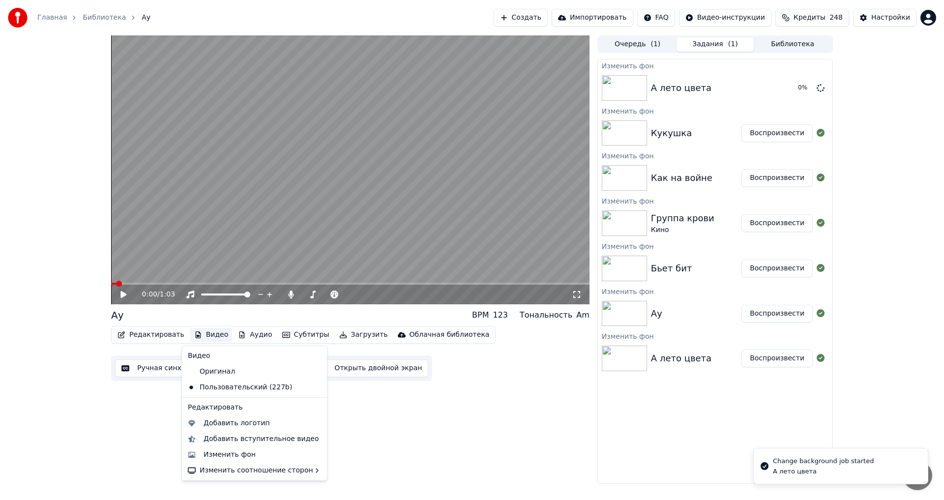
click at [214, 340] on button "Видео" at bounding box center [211, 335] width 42 height 14
click at [223, 451] on div "Изменить фон" at bounding box center [230, 455] width 52 height 10
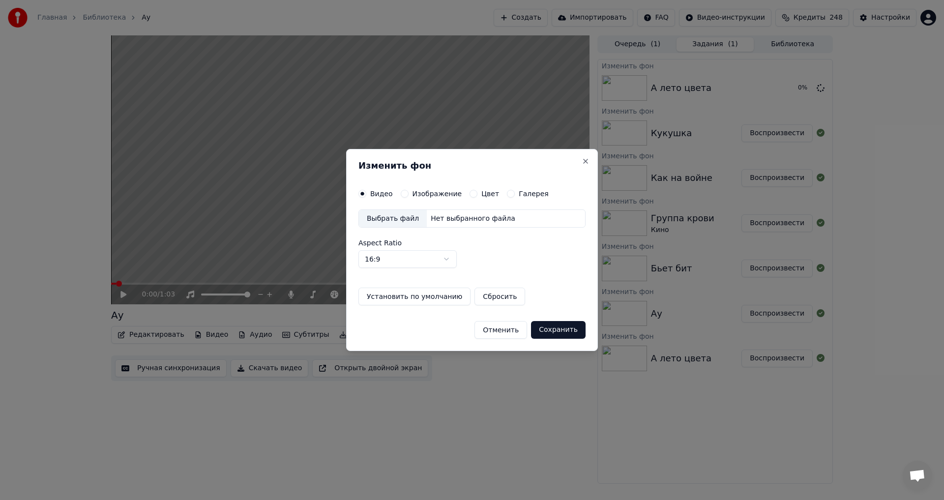
click at [426, 193] on label "Изображение" at bounding box center [437, 193] width 50 height 7
click at [409, 193] on button "Изображение" at bounding box center [405, 194] width 8 height 8
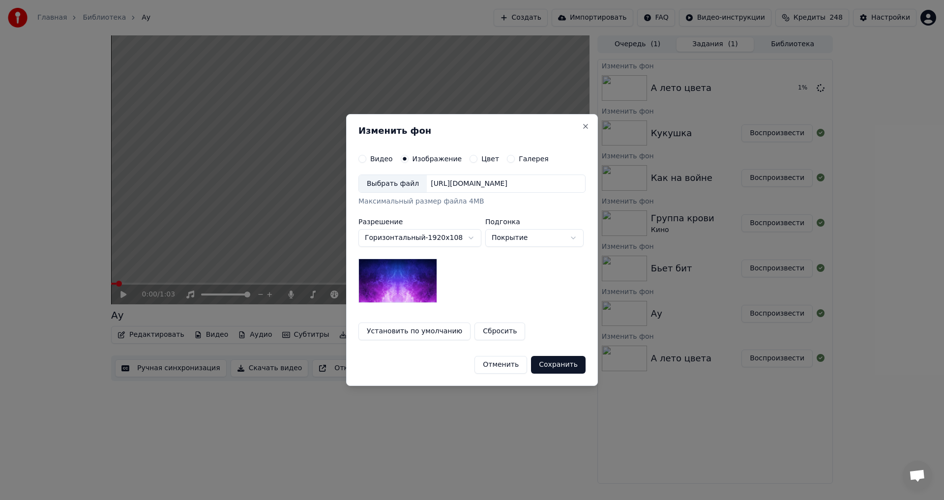
click at [391, 185] on div "Выбрать файл" at bounding box center [393, 184] width 68 height 18
click at [560, 367] on button "Сохранить" at bounding box center [558, 365] width 55 height 18
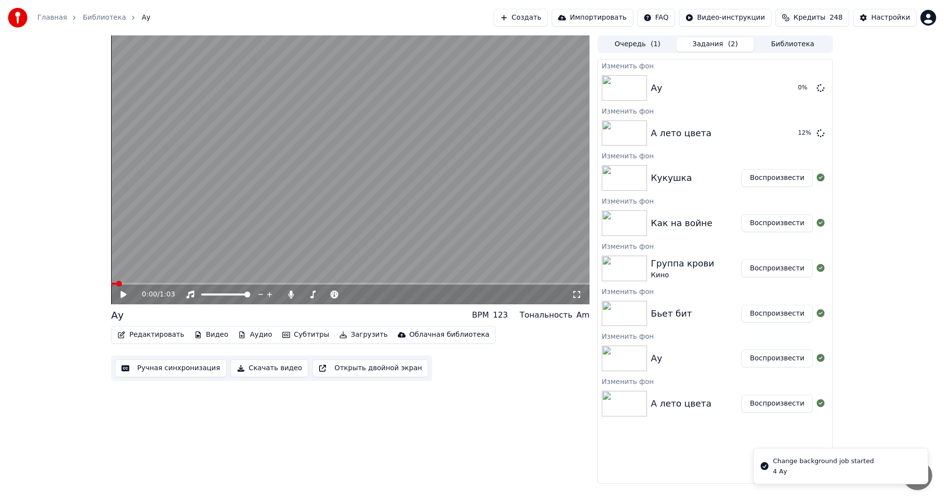
click at [786, 314] on button "Воспроизвести" at bounding box center [776, 314] width 71 height 18
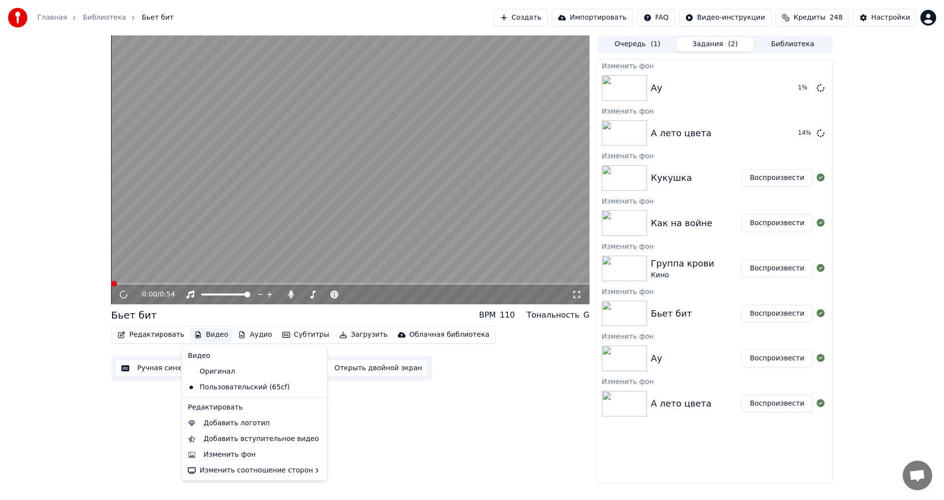
click at [207, 339] on button "Видео" at bounding box center [211, 335] width 42 height 14
click at [244, 452] on div "Изменить фон" at bounding box center [230, 455] width 52 height 10
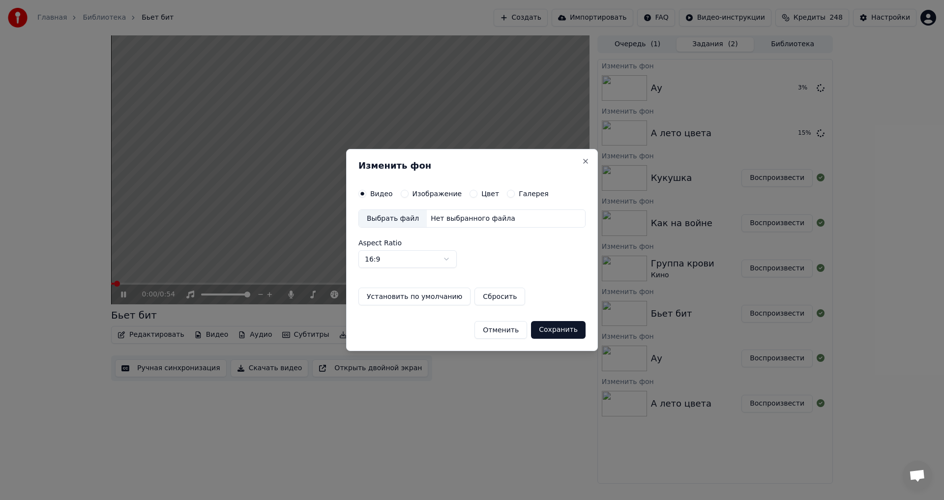
click at [424, 197] on label "Изображение" at bounding box center [437, 193] width 50 height 7
click at [409, 198] on button "Изображение" at bounding box center [405, 194] width 8 height 8
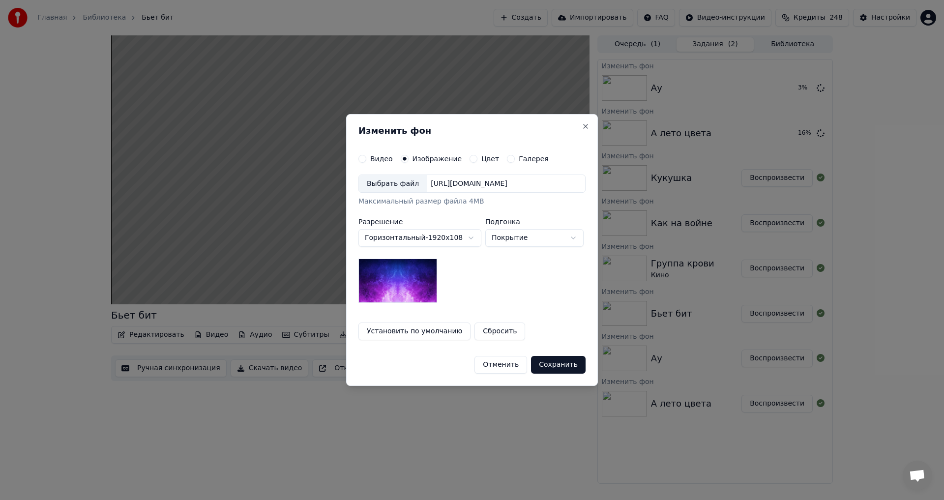
click at [402, 186] on div "Выбрать файл" at bounding box center [393, 184] width 68 height 18
click at [562, 366] on button "Сохранить" at bounding box center [558, 365] width 55 height 18
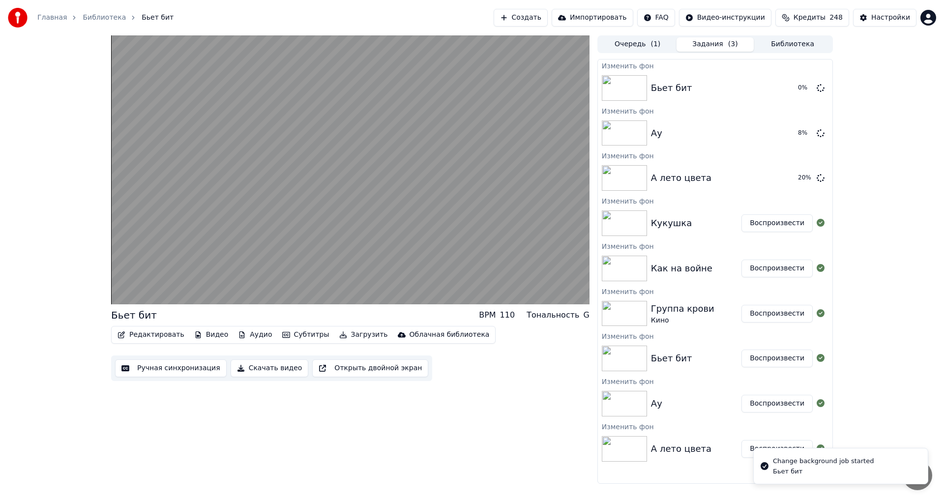
click at [764, 313] on button "Воспроизвести" at bounding box center [776, 314] width 71 height 18
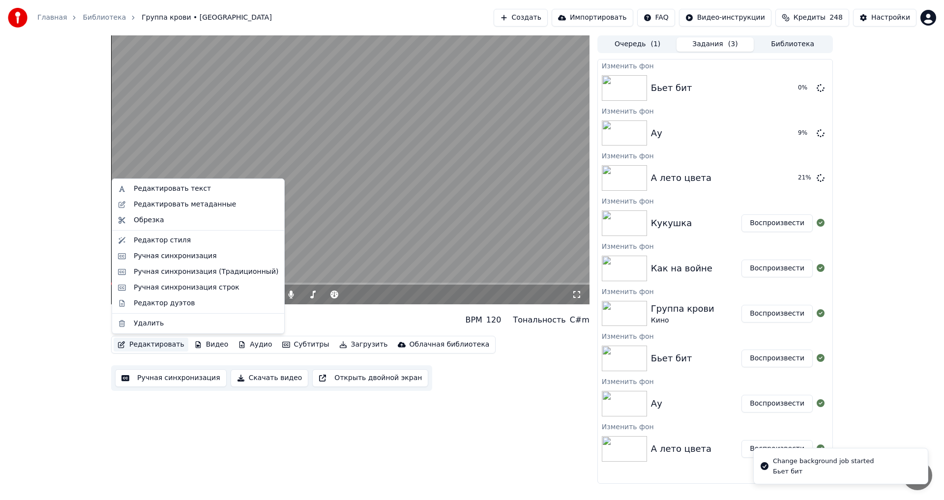
click at [165, 348] on button "Редактировать" at bounding box center [151, 345] width 75 height 14
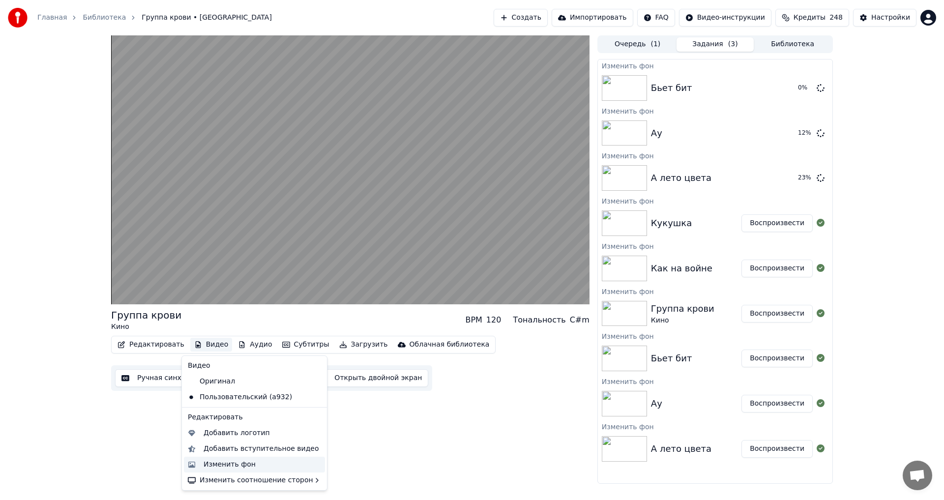
click at [225, 463] on div "Изменить фон" at bounding box center [230, 465] width 52 height 10
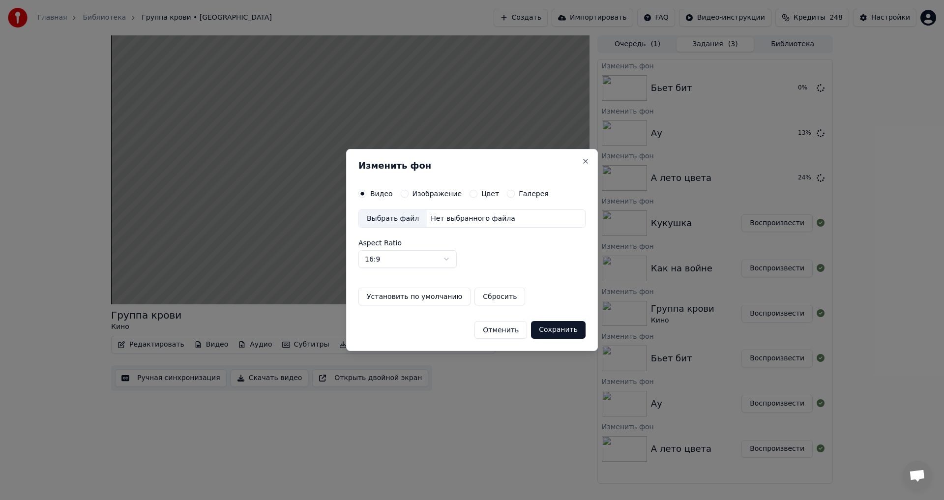
click at [421, 196] on label "Изображение" at bounding box center [437, 193] width 50 height 7
click at [409, 196] on button "Изображение" at bounding box center [405, 194] width 8 height 8
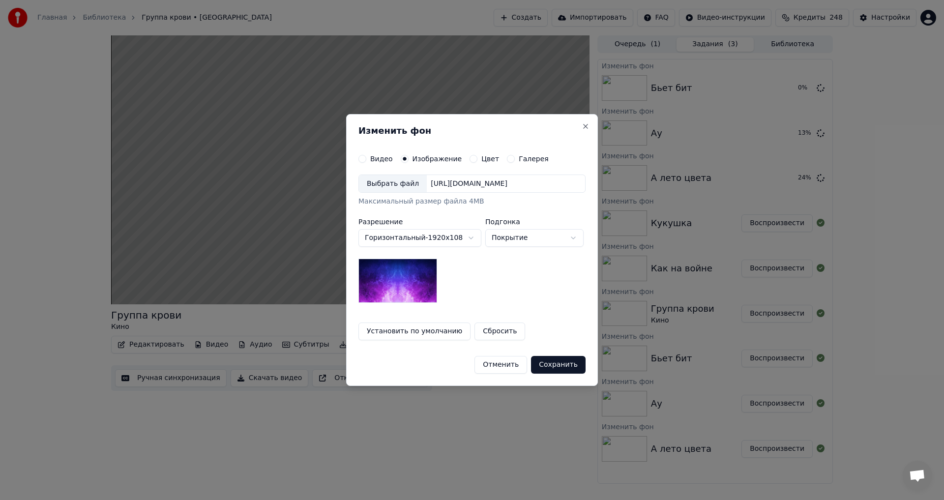
click at [390, 181] on div "Выбрать файл" at bounding box center [393, 184] width 68 height 18
click at [560, 365] on button "Сохранить" at bounding box center [558, 365] width 55 height 18
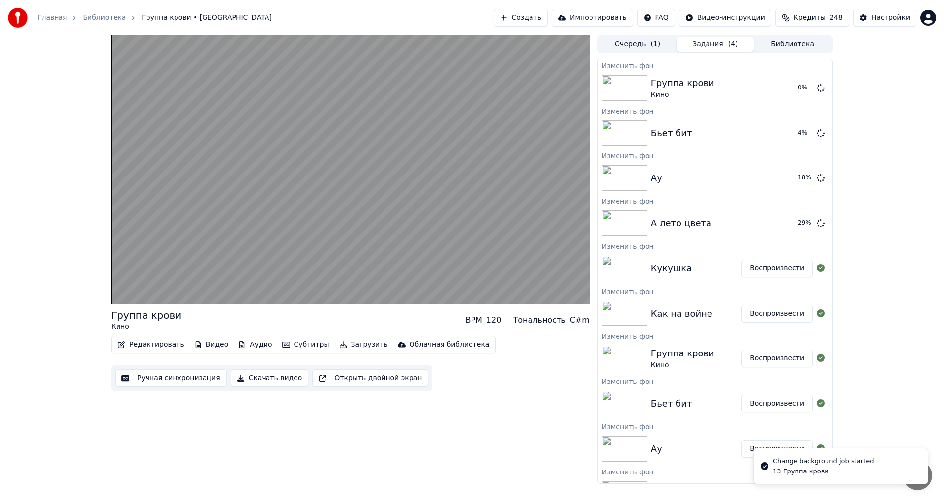
click at [757, 314] on button "Воспроизвести" at bounding box center [776, 314] width 71 height 18
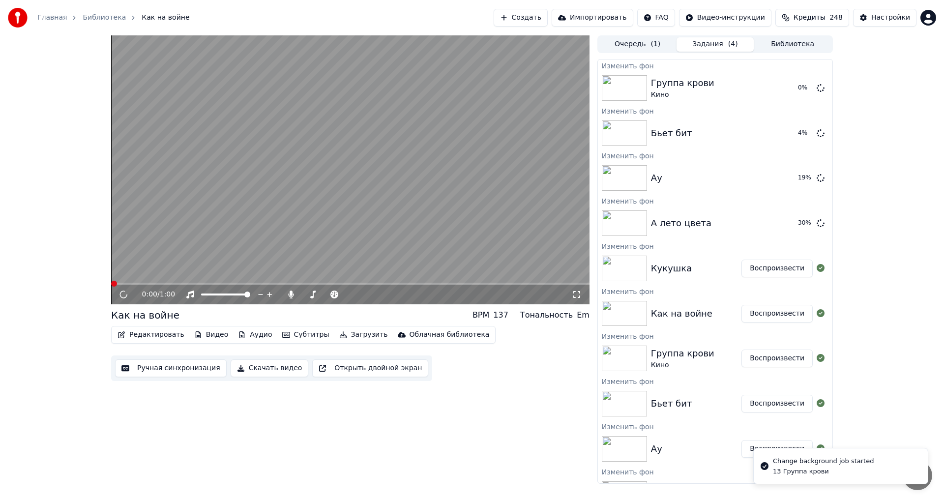
click at [198, 335] on button "Видео" at bounding box center [211, 335] width 42 height 14
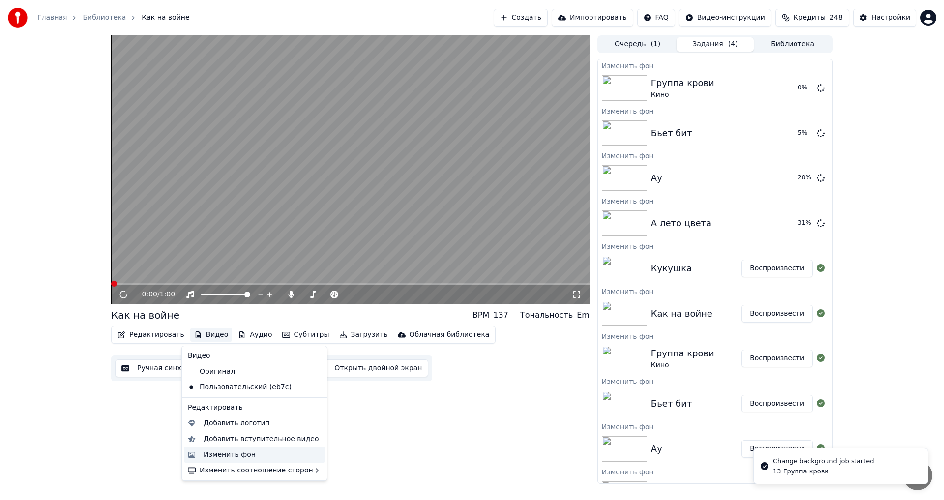
click at [217, 454] on div "Изменить фон" at bounding box center [230, 455] width 52 height 10
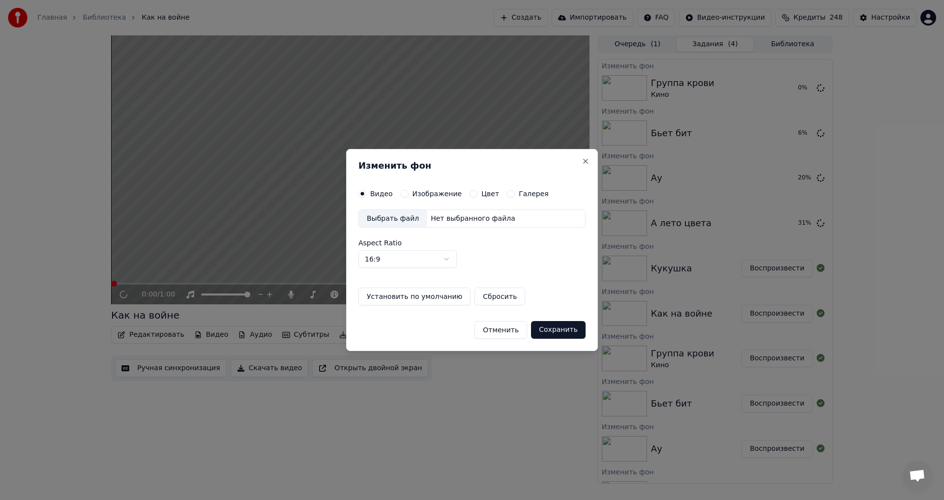
click at [418, 194] on label "Изображение" at bounding box center [437, 193] width 50 height 7
click at [409, 194] on button "Изображение" at bounding box center [405, 194] width 8 height 8
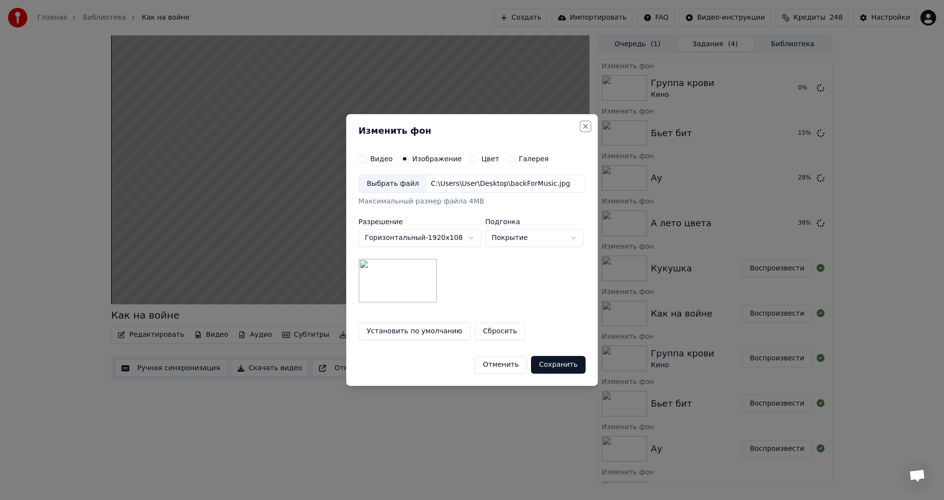
click at [583, 126] on button "Close" at bounding box center [586, 126] width 8 height 8
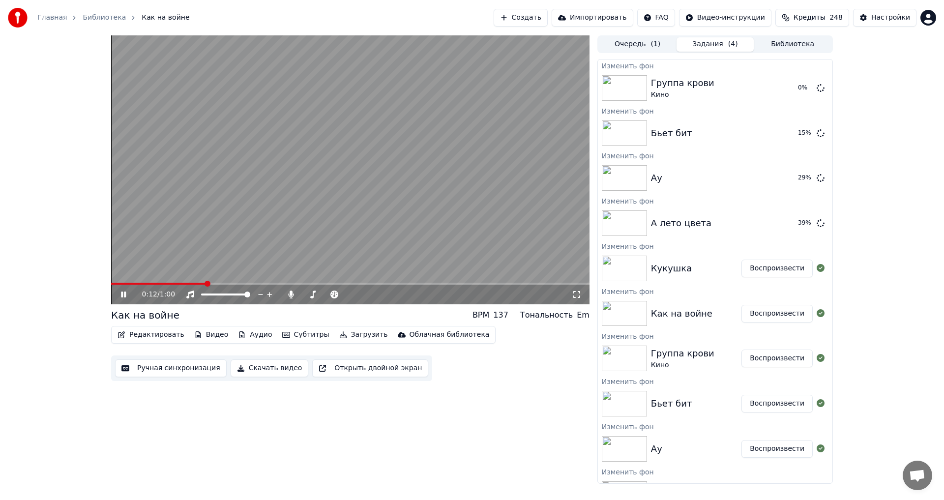
click at [366, 221] on video at bounding box center [350, 169] width 478 height 269
click at [817, 86] on icon at bounding box center [821, 88] width 8 height 8
click at [817, 134] on icon at bounding box center [821, 133] width 8 height 8
click at [817, 177] on icon at bounding box center [821, 178] width 8 height 8
click at [817, 227] on icon at bounding box center [821, 223] width 8 height 8
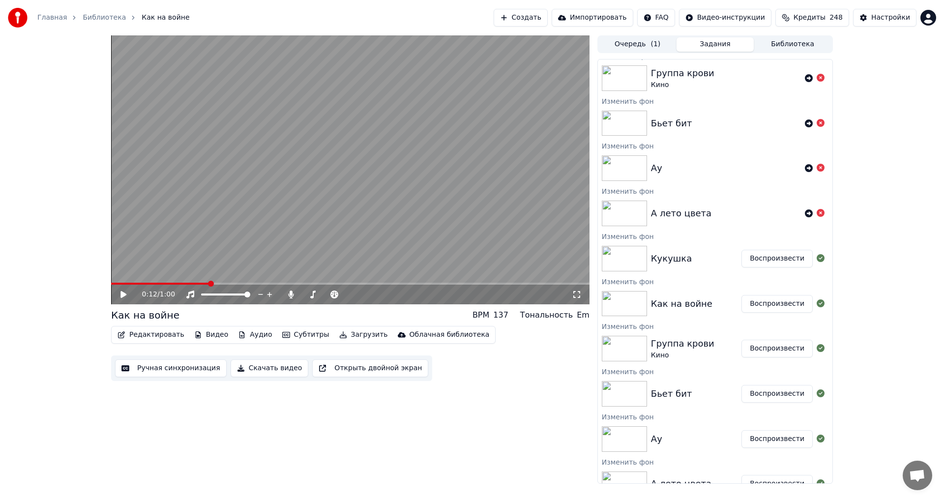
scroll to position [27, 0]
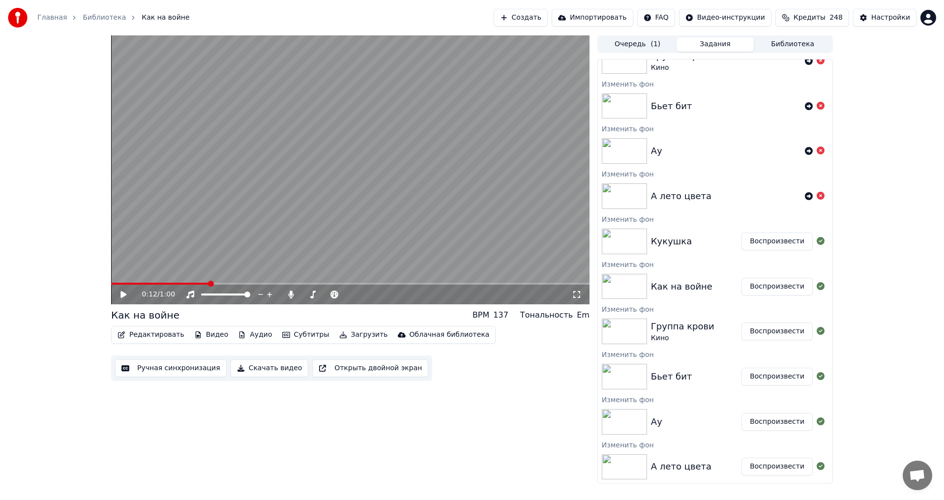
click at [787, 467] on button "Воспроизвести" at bounding box center [776, 467] width 71 height 18
click at [201, 336] on button "Видео" at bounding box center [211, 335] width 42 height 14
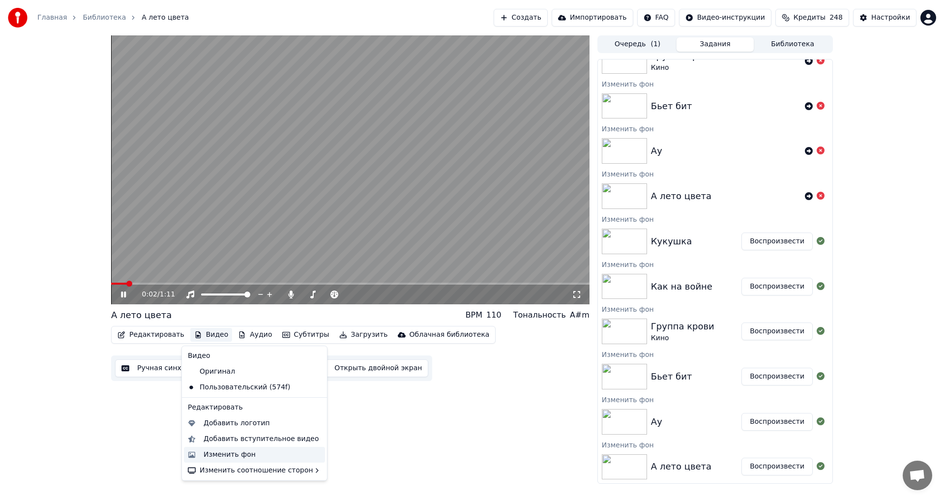
click at [241, 453] on div "Изменить фон" at bounding box center [230, 455] width 52 height 10
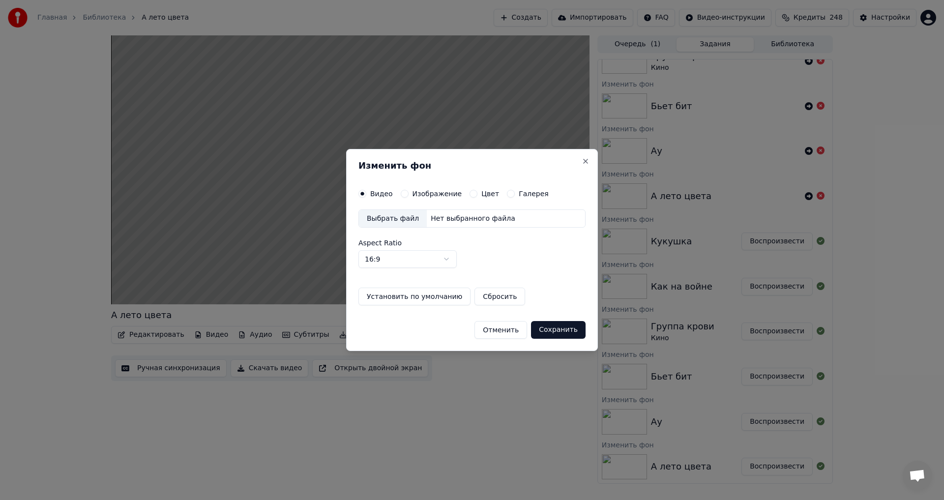
click at [428, 195] on label "Изображение" at bounding box center [437, 193] width 50 height 7
click at [409, 195] on button "Изображение" at bounding box center [405, 194] width 8 height 8
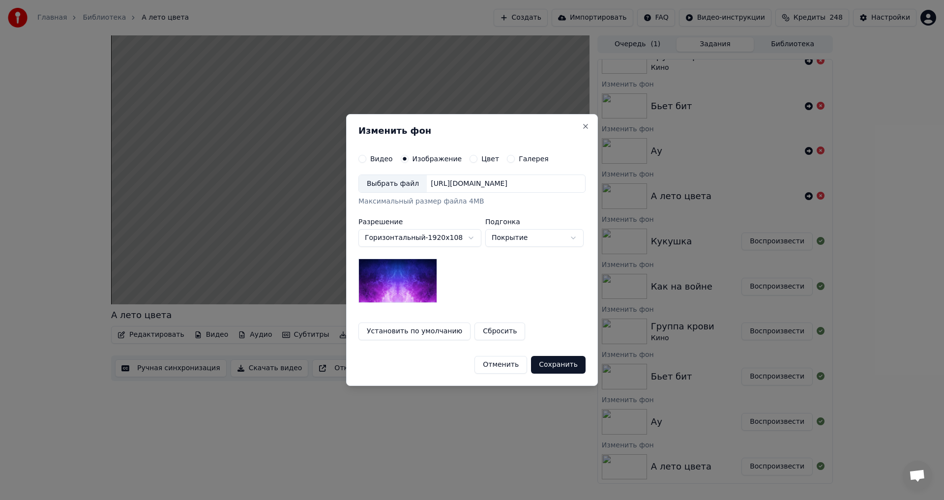
click at [389, 182] on div "Выбрать файл" at bounding box center [393, 184] width 68 height 18
click at [558, 369] on button "Сохранить" at bounding box center [558, 365] width 55 height 18
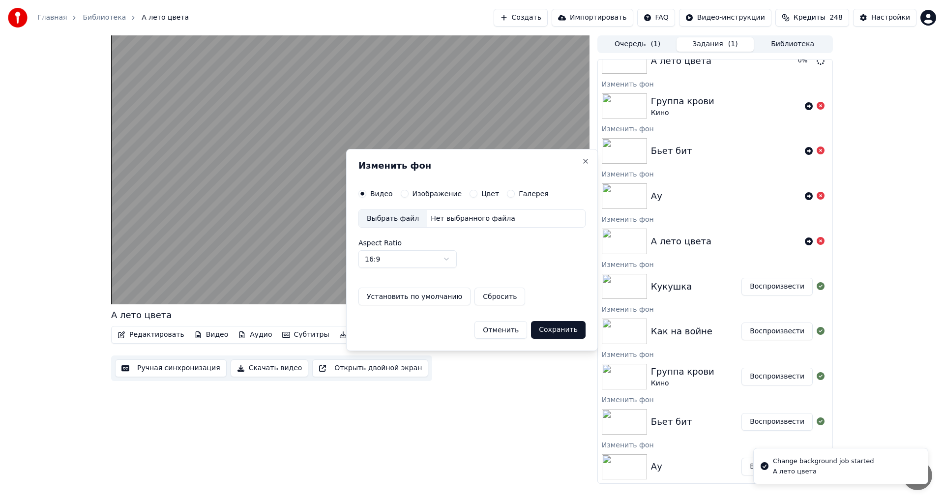
scroll to position [72, 0]
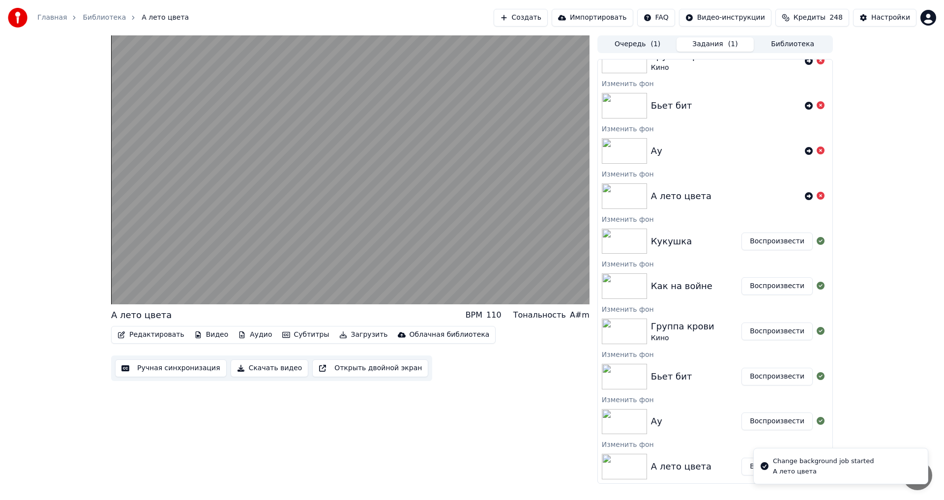
click at [759, 423] on button "Воспроизвести" at bounding box center [776, 421] width 71 height 18
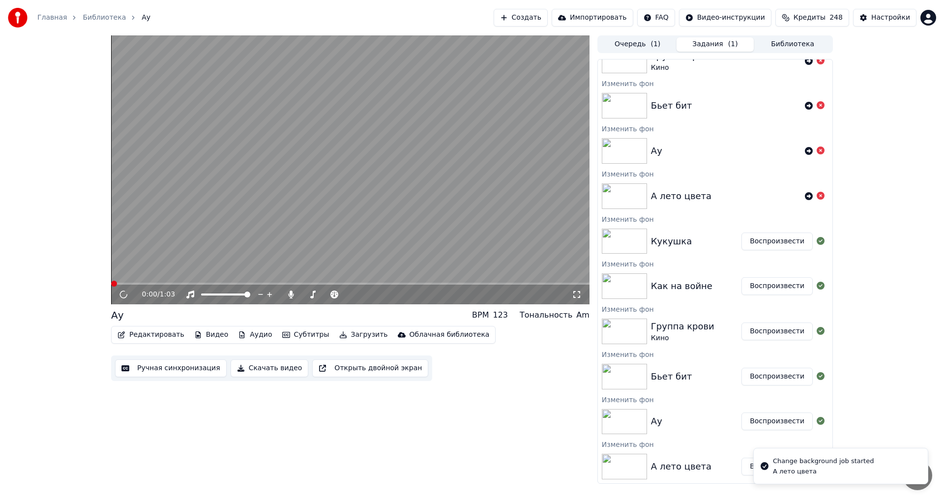
click at [207, 330] on button "Видео" at bounding box center [211, 335] width 42 height 14
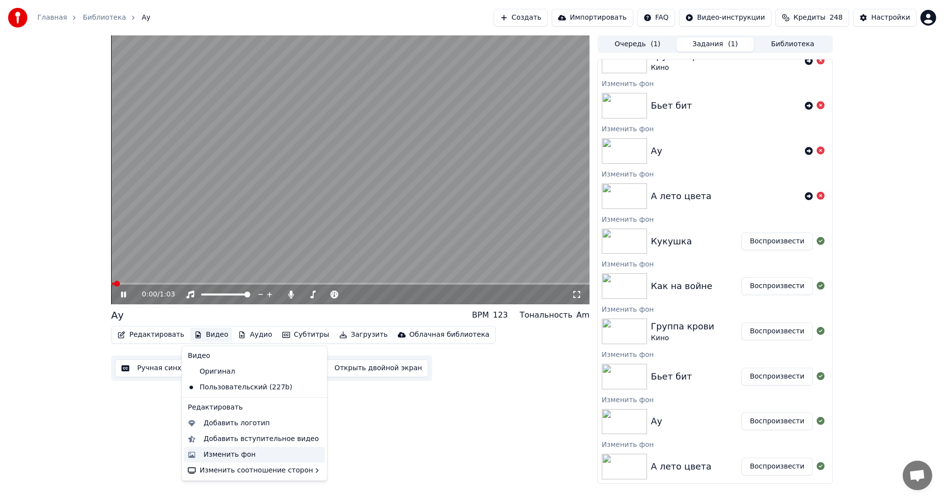
click at [225, 451] on div "Изменить фон" at bounding box center [230, 455] width 52 height 10
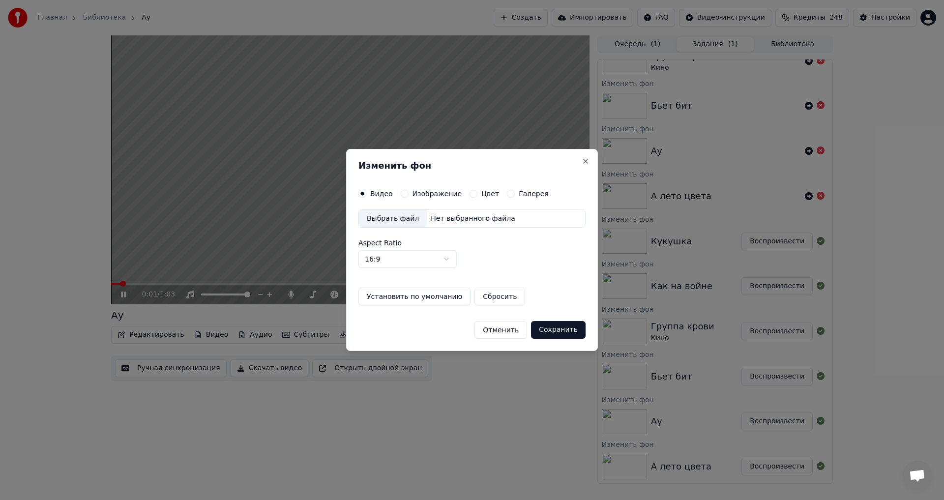
click at [432, 196] on label "Изображение" at bounding box center [437, 193] width 50 height 7
click at [409, 196] on button "Изображение" at bounding box center [405, 194] width 8 height 8
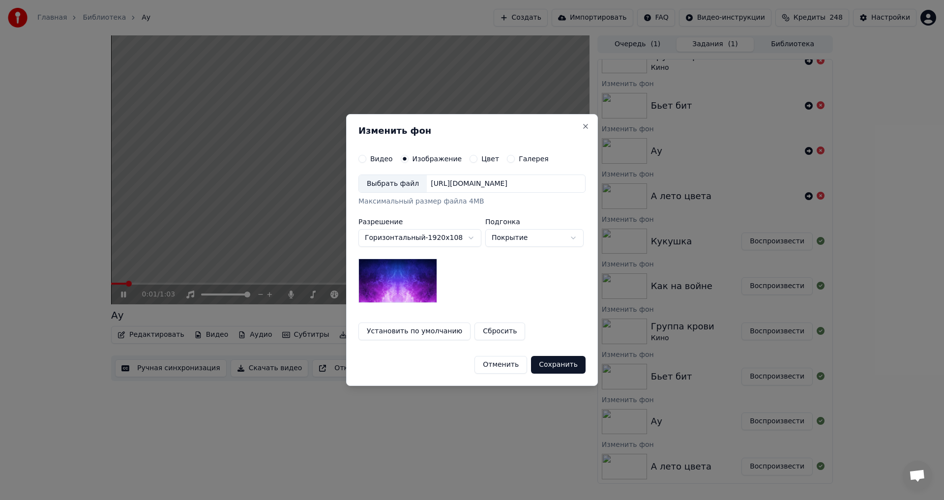
click at [387, 187] on div "Выбрать файл" at bounding box center [393, 184] width 68 height 18
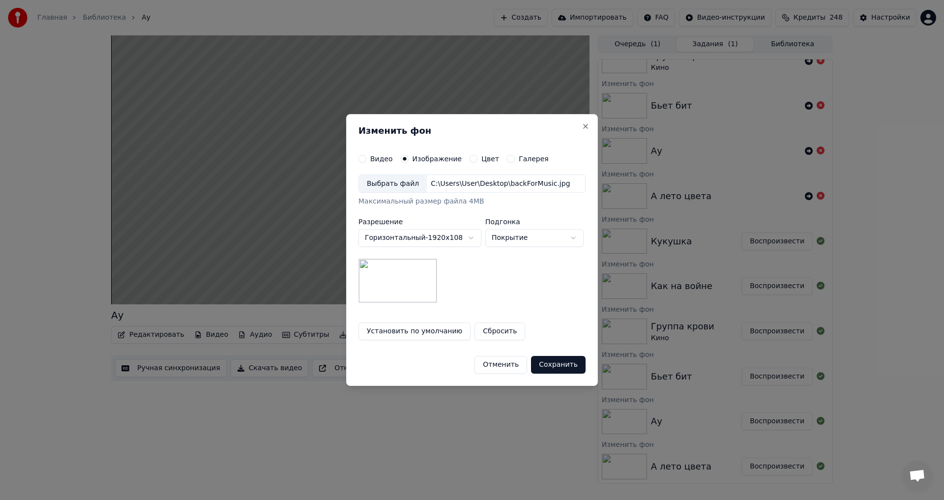
click at [565, 363] on button "Сохранить" at bounding box center [558, 365] width 55 height 18
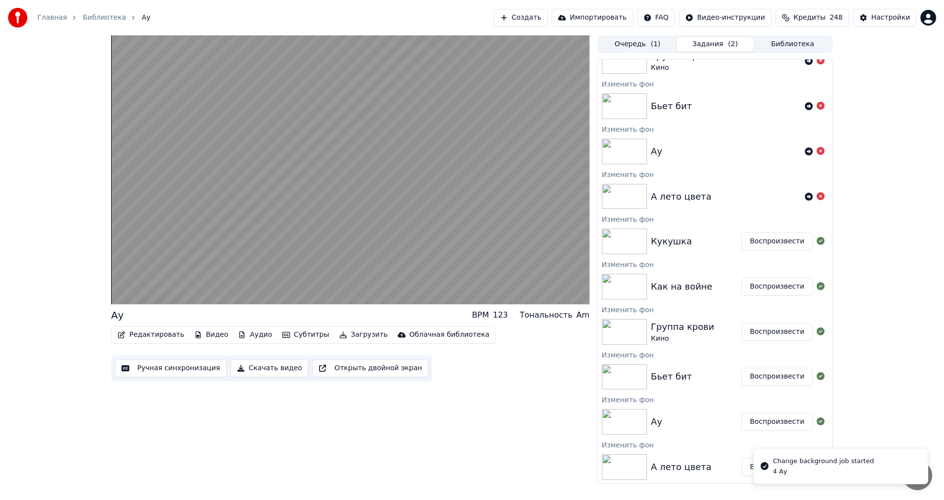
scroll to position [117, 0]
click at [773, 378] on button "Воспроизвести" at bounding box center [776, 376] width 71 height 18
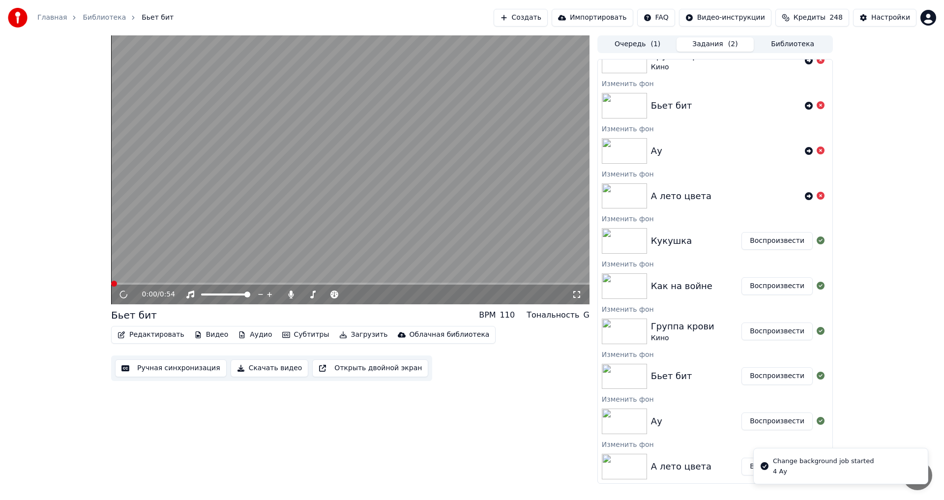
click at [204, 337] on button "Видео" at bounding box center [211, 335] width 42 height 14
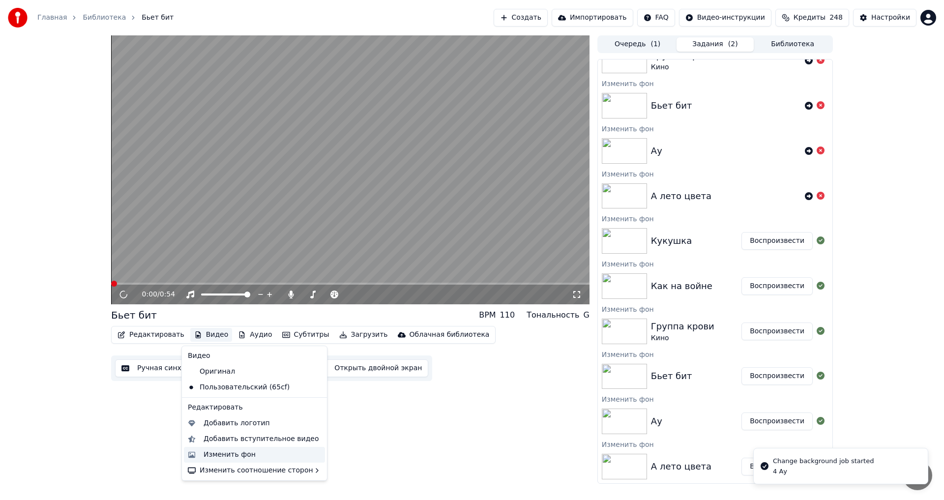
click at [215, 454] on div "Изменить фон" at bounding box center [230, 455] width 52 height 10
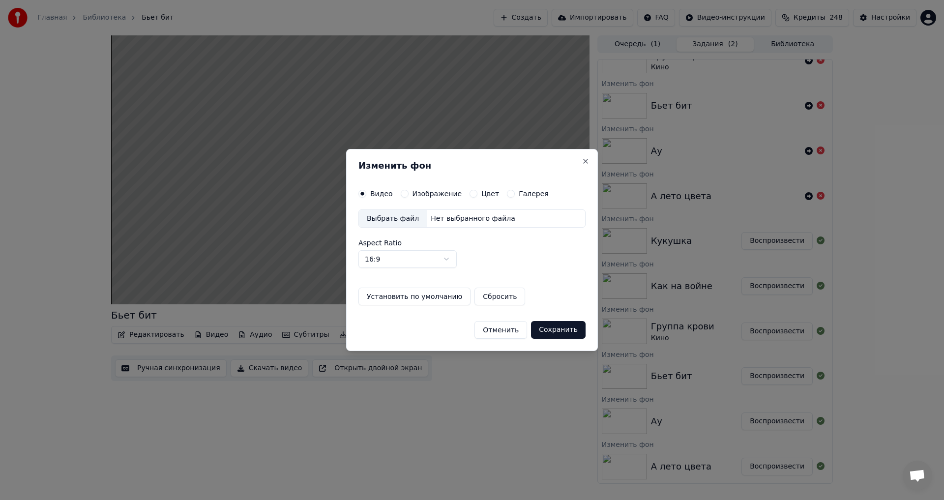
click at [418, 194] on label "Изображение" at bounding box center [437, 193] width 50 height 7
click at [409, 194] on button "Изображение" at bounding box center [405, 194] width 8 height 8
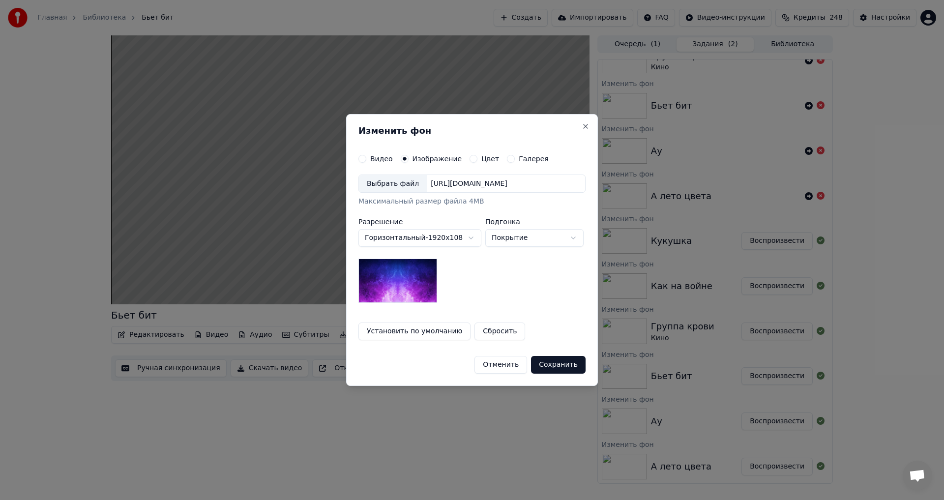
click at [392, 186] on div "Выбрать файл" at bounding box center [393, 184] width 68 height 18
click at [556, 365] on button "Сохранить" at bounding box center [558, 365] width 55 height 18
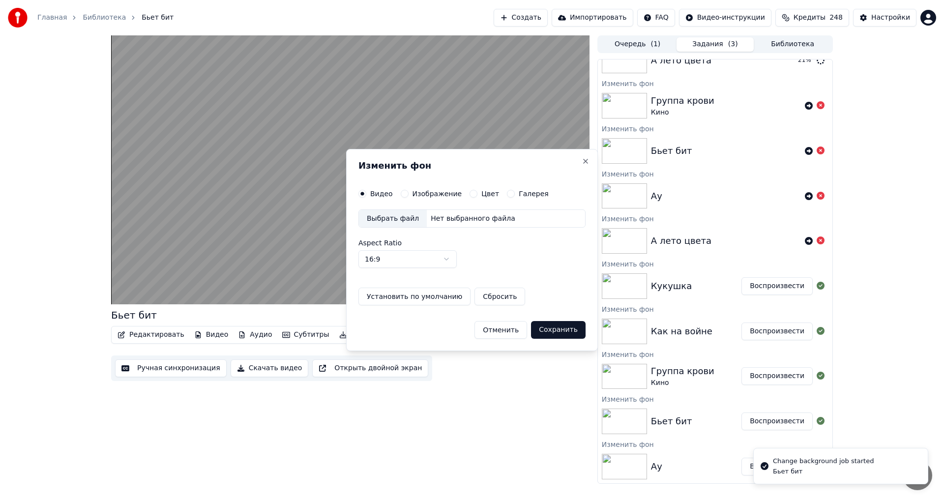
scroll to position [163, 0]
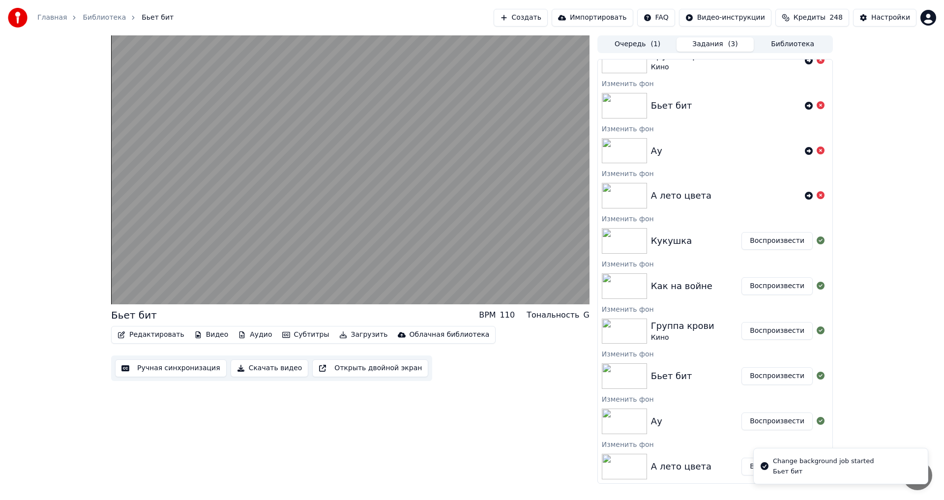
click at [775, 333] on button "Воспроизвести" at bounding box center [776, 331] width 71 height 18
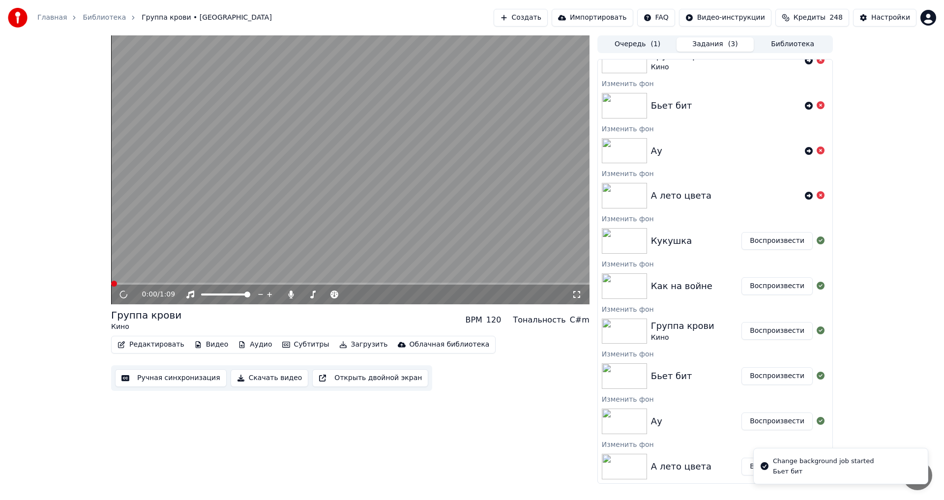
click at [204, 346] on button "Видео" at bounding box center [211, 345] width 42 height 14
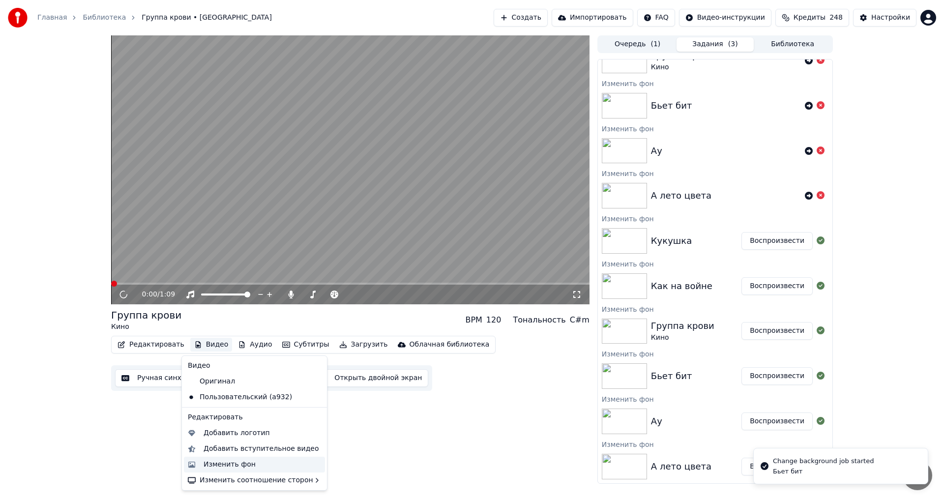
click at [228, 461] on div "Изменить фон" at bounding box center [230, 465] width 52 height 10
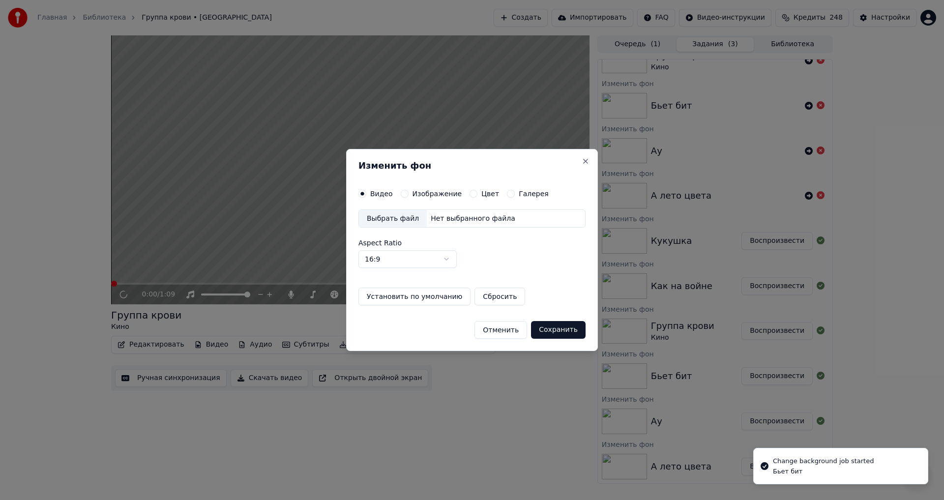
click at [431, 196] on label "Изображение" at bounding box center [437, 193] width 50 height 7
click at [409, 196] on button "Изображение" at bounding box center [405, 194] width 8 height 8
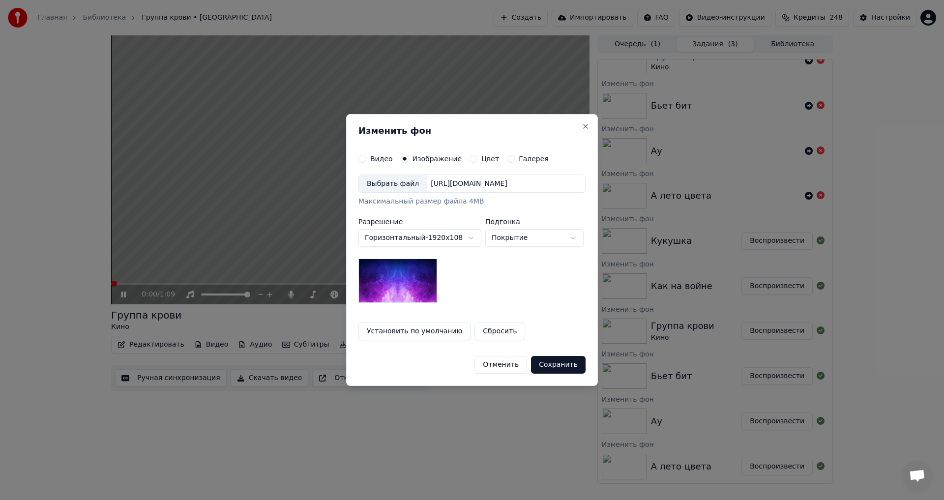
click at [375, 186] on div "Выбрать файл" at bounding box center [393, 184] width 68 height 18
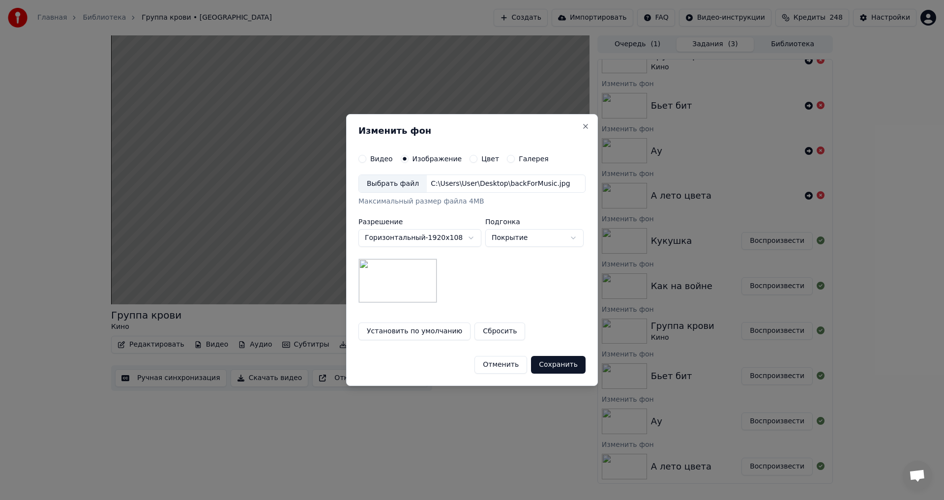
click at [560, 360] on button "Сохранить" at bounding box center [558, 365] width 55 height 18
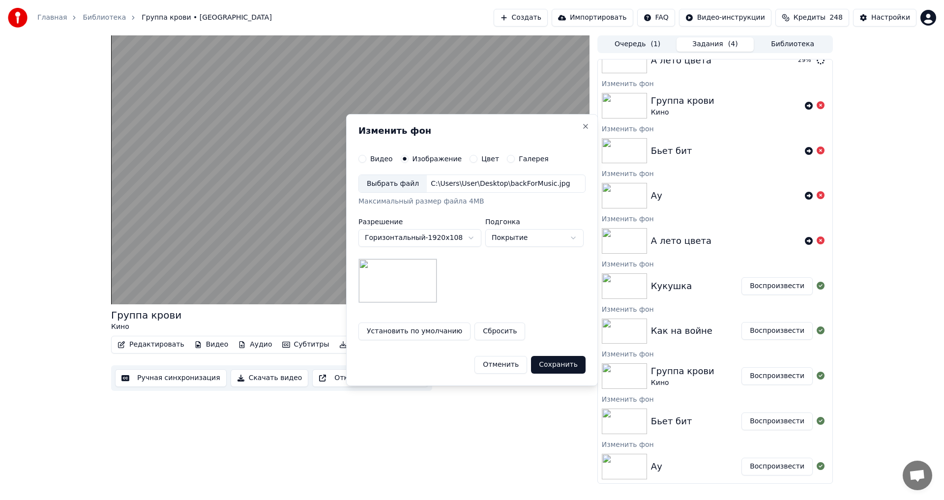
click at [771, 286] on html "Главная Библиотека Группа крови • Кино Создать Импортировать FAQ Видео-инструкц…" at bounding box center [472, 250] width 944 height 500
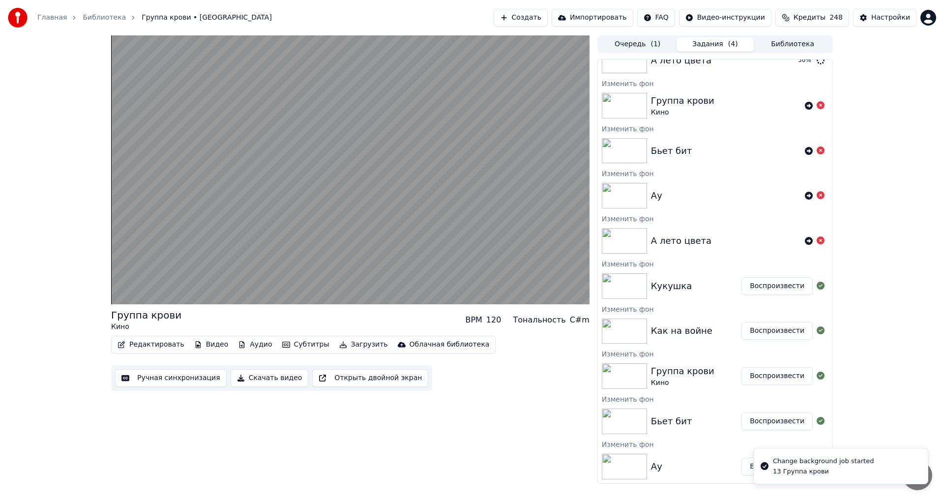
scroll to position [207, 0]
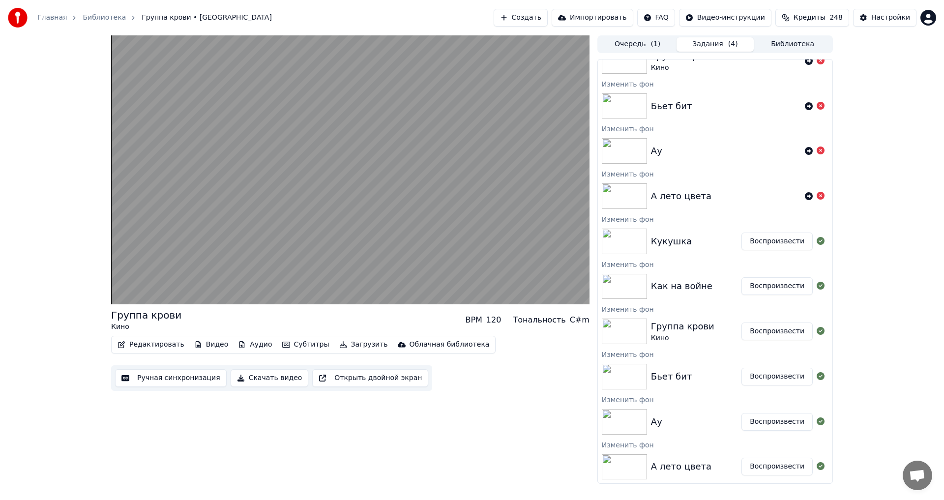
click at [755, 285] on button "Воспроизвести" at bounding box center [776, 286] width 71 height 18
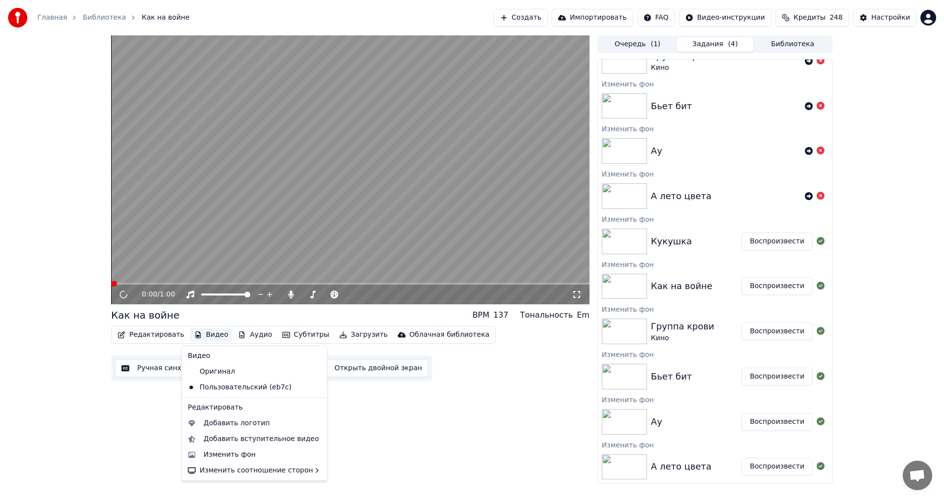
click at [205, 334] on button "Видео" at bounding box center [211, 335] width 42 height 14
click at [219, 451] on div "Изменить фон" at bounding box center [230, 455] width 52 height 10
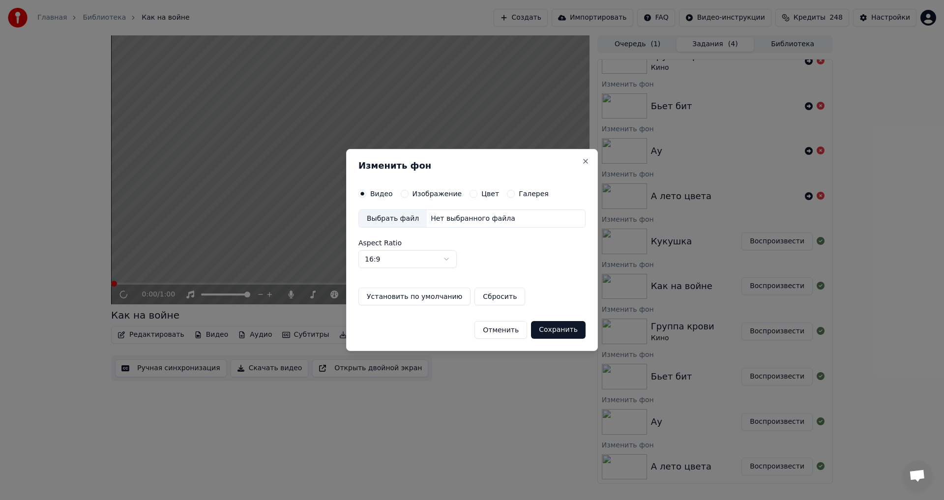
click at [430, 191] on label "Изображение" at bounding box center [437, 193] width 50 height 7
click at [409, 191] on button "Изображение" at bounding box center [405, 194] width 8 height 8
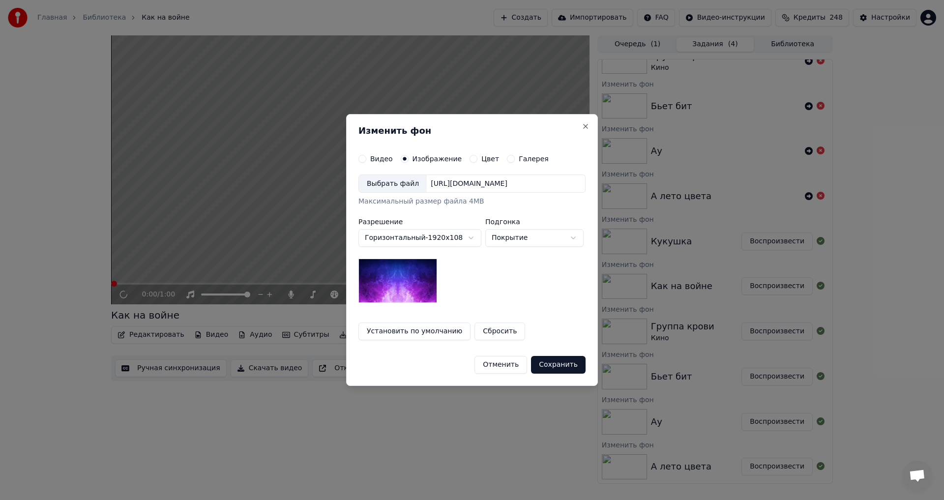
click at [397, 184] on div "Выбрать файл" at bounding box center [393, 184] width 68 height 18
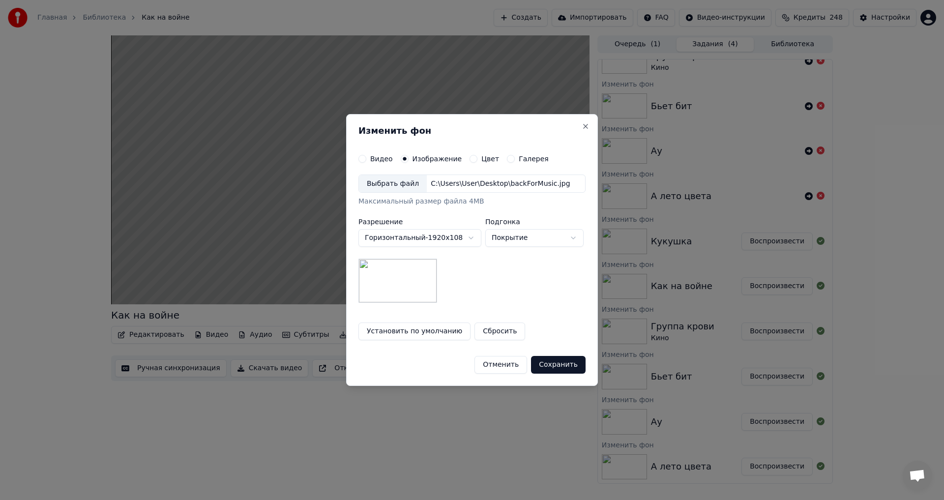
click at [556, 366] on button "Сохранить" at bounding box center [558, 365] width 55 height 18
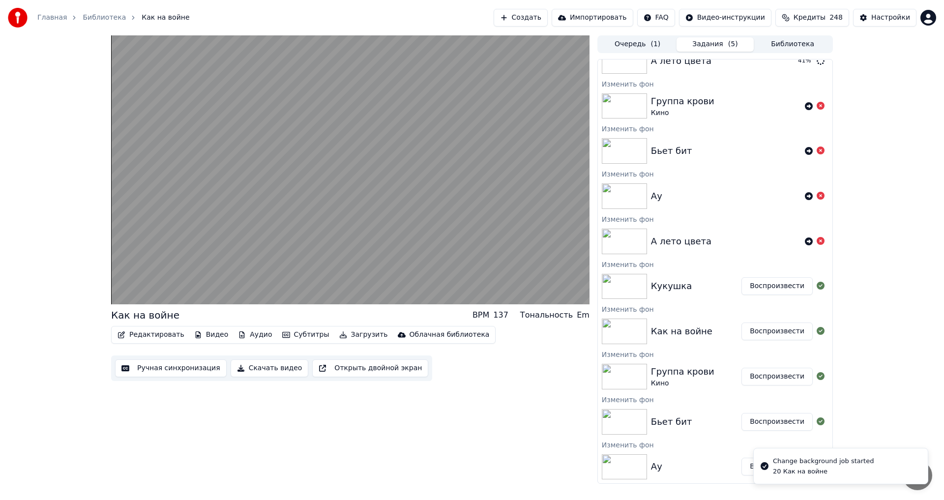
scroll to position [253, 0]
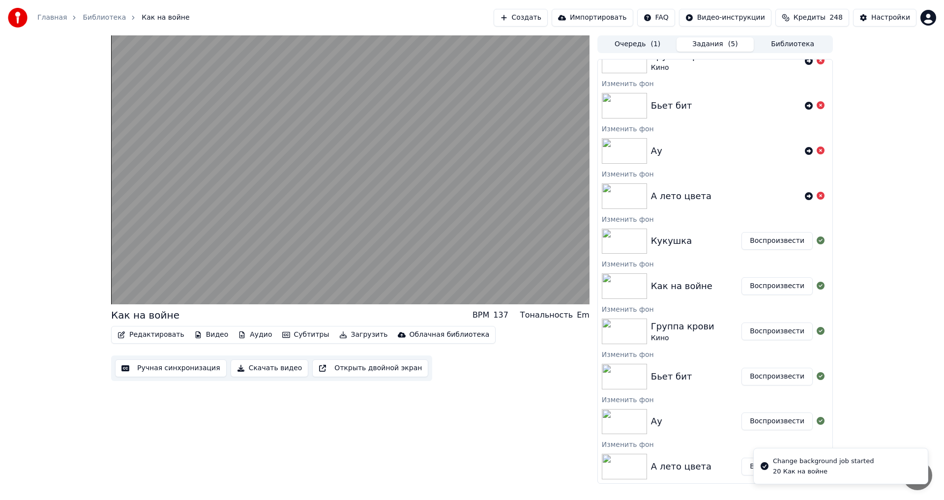
click at [755, 241] on button "Воспроизвести" at bounding box center [776, 241] width 71 height 18
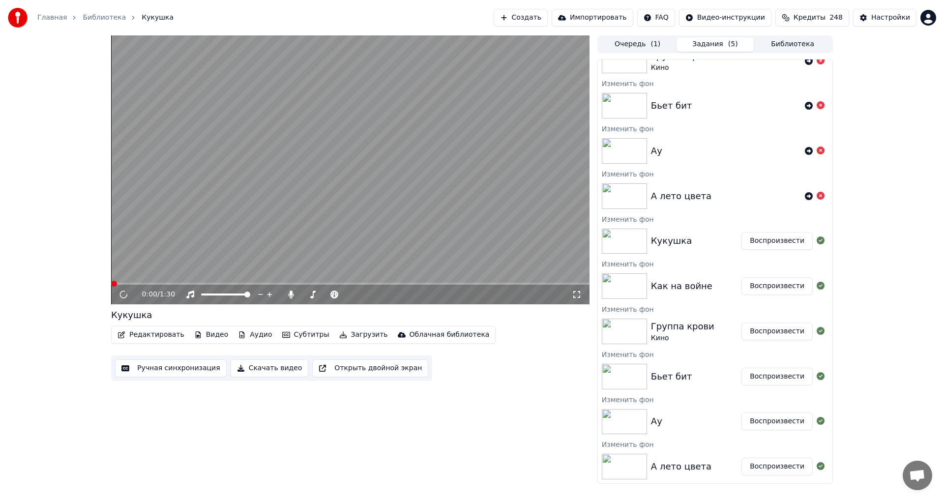
click at [203, 337] on button "Видео" at bounding box center [211, 335] width 42 height 14
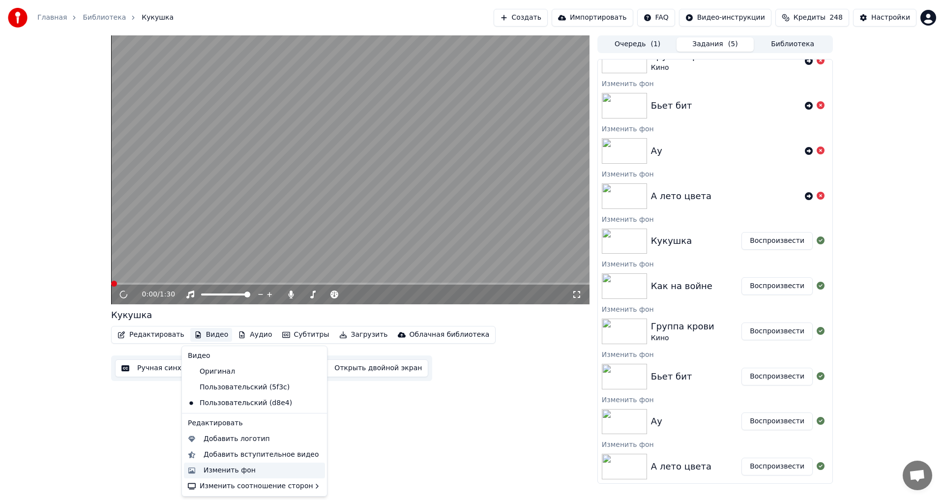
click at [240, 472] on div "Изменить фон" at bounding box center [230, 471] width 52 height 10
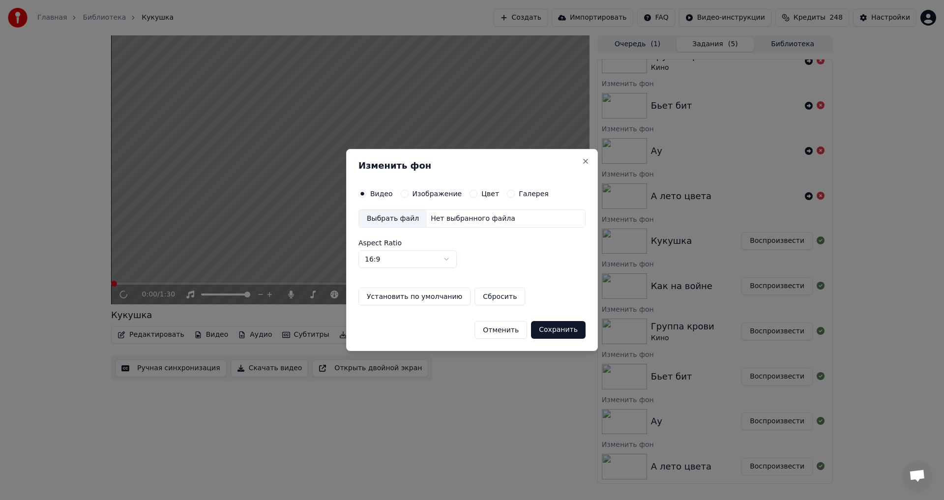
click at [421, 190] on label "Изображение" at bounding box center [437, 193] width 50 height 7
click at [409, 190] on button "Изображение" at bounding box center [405, 194] width 8 height 8
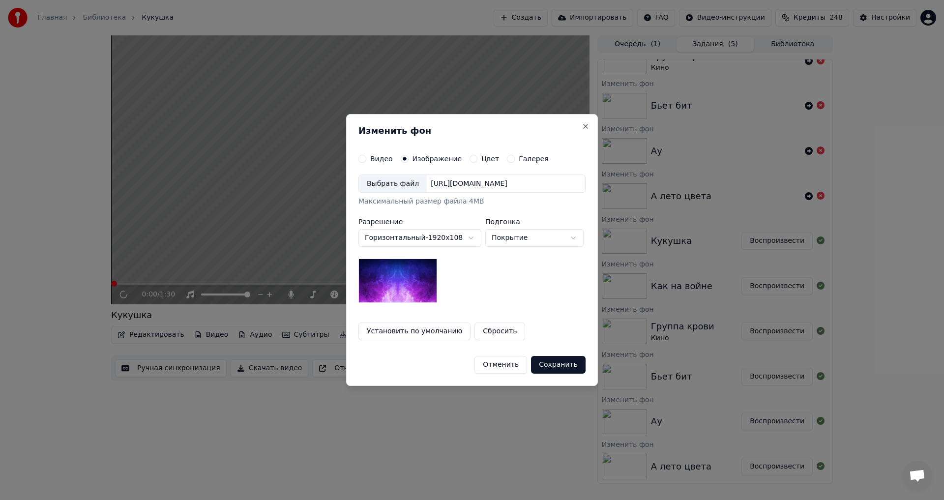
click at [392, 186] on div "Выбрать файл" at bounding box center [393, 184] width 68 height 18
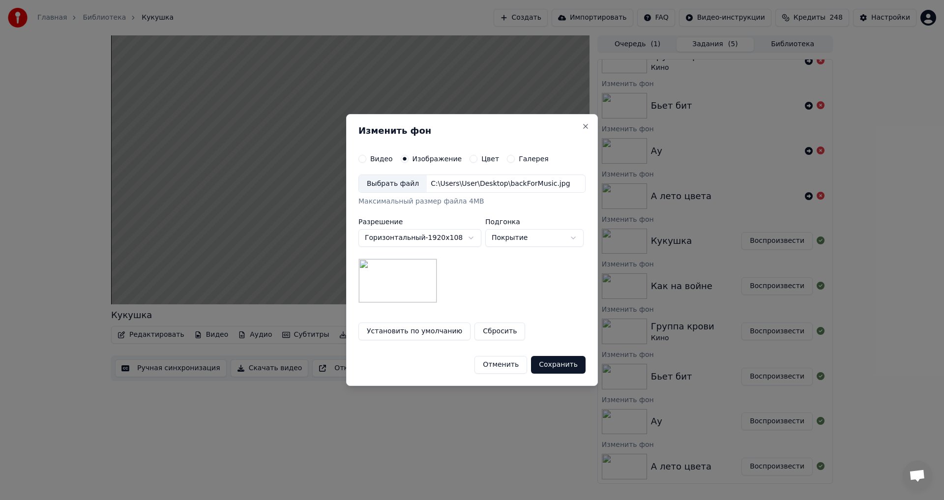
click at [377, 183] on div "Выбрать файл" at bounding box center [393, 184] width 68 height 18
click at [495, 329] on button "Сбросить" at bounding box center [499, 331] width 51 height 18
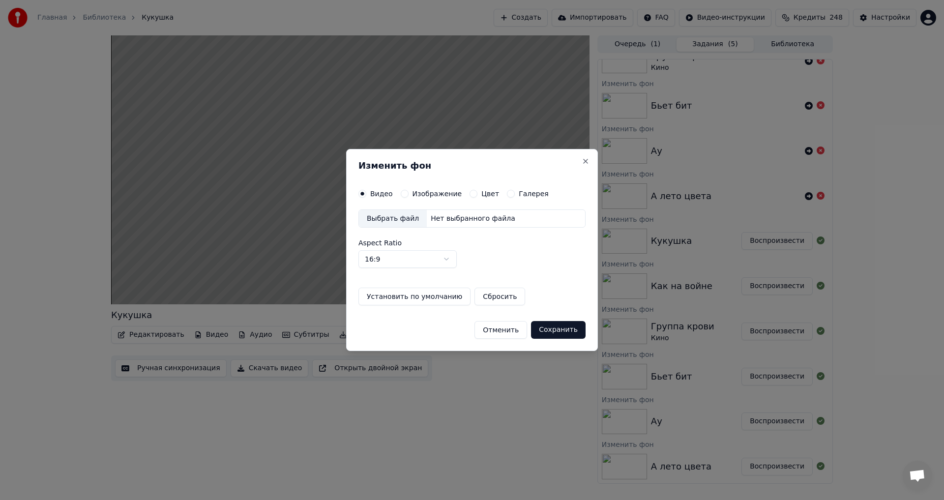
click at [390, 221] on div "Выбрать файл" at bounding box center [393, 219] width 68 height 18
click at [426, 191] on label "Изображение" at bounding box center [437, 193] width 50 height 7
click at [409, 191] on button "Изображение" at bounding box center [405, 194] width 8 height 8
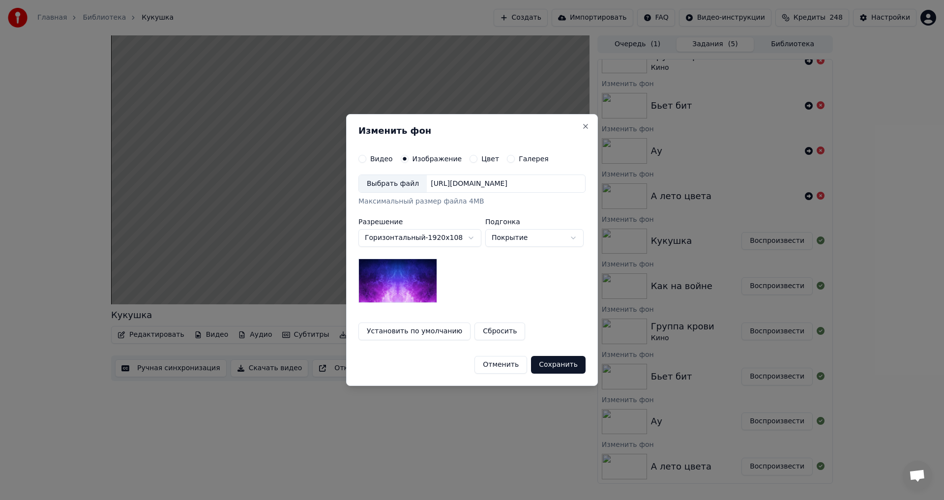
click at [375, 189] on div "Выбрать файл" at bounding box center [393, 184] width 68 height 18
click at [430, 331] on button "Установить по умолчанию" at bounding box center [414, 331] width 112 height 18
click at [567, 369] on button "Сохранить" at bounding box center [558, 365] width 55 height 18
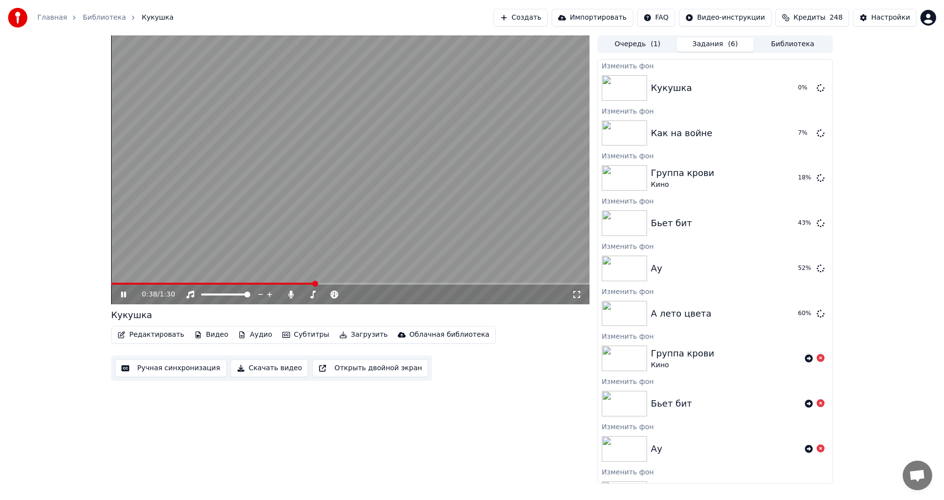
click at [322, 200] on video at bounding box center [350, 169] width 478 height 269
click at [695, 322] on div "А лето цвета 61 %" at bounding box center [715, 313] width 234 height 33
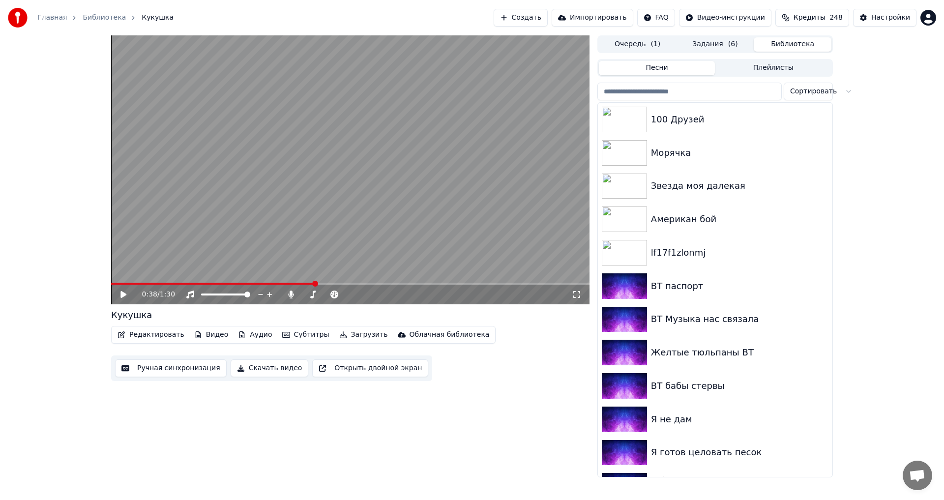
click at [769, 43] on button "Библиотека" at bounding box center [793, 44] width 78 height 14
click at [706, 41] on button "Задания ( 6 )" at bounding box center [715, 44] width 78 height 14
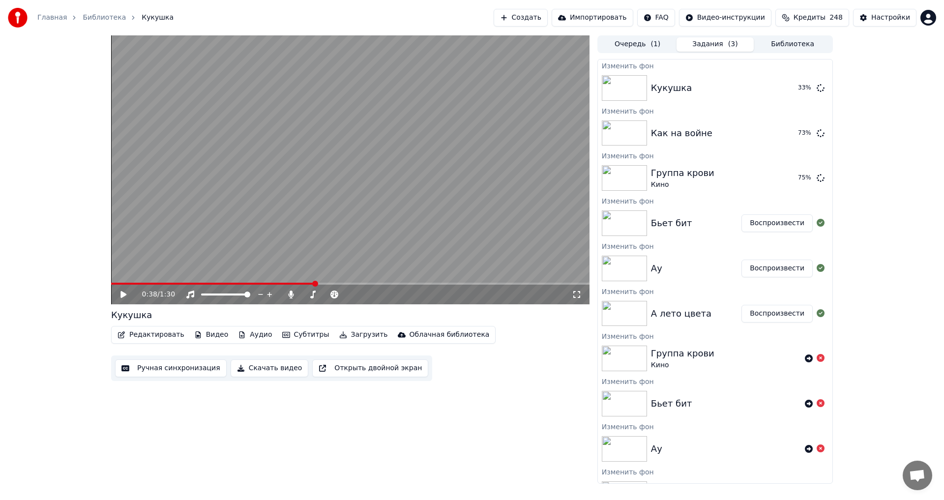
click at [768, 314] on button "Воспроизвести" at bounding box center [776, 314] width 71 height 18
click at [271, 222] on video at bounding box center [350, 169] width 478 height 269
